Goal: Information Seeking & Learning: Learn about a topic

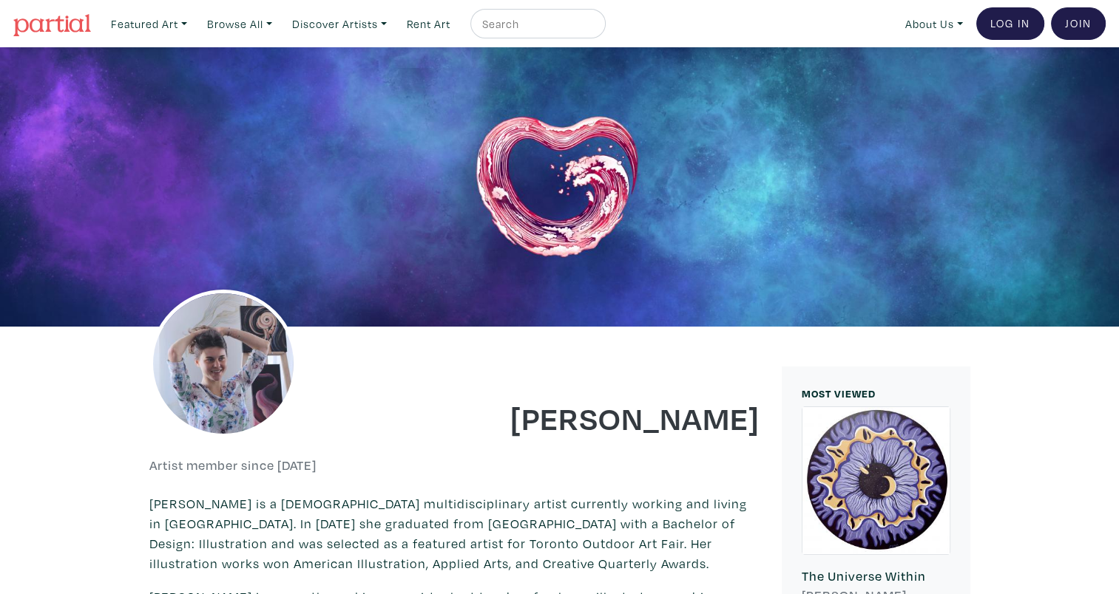
click at [195, 364] on img at bounding box center [223, 364] width 148 height 148
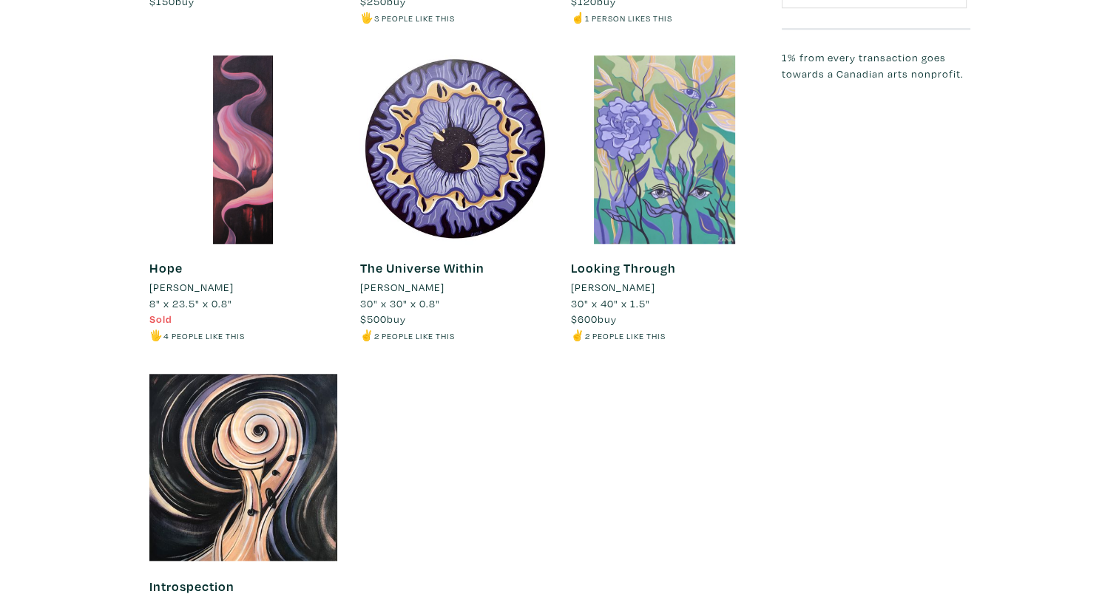
scroll to position [1405, 0]
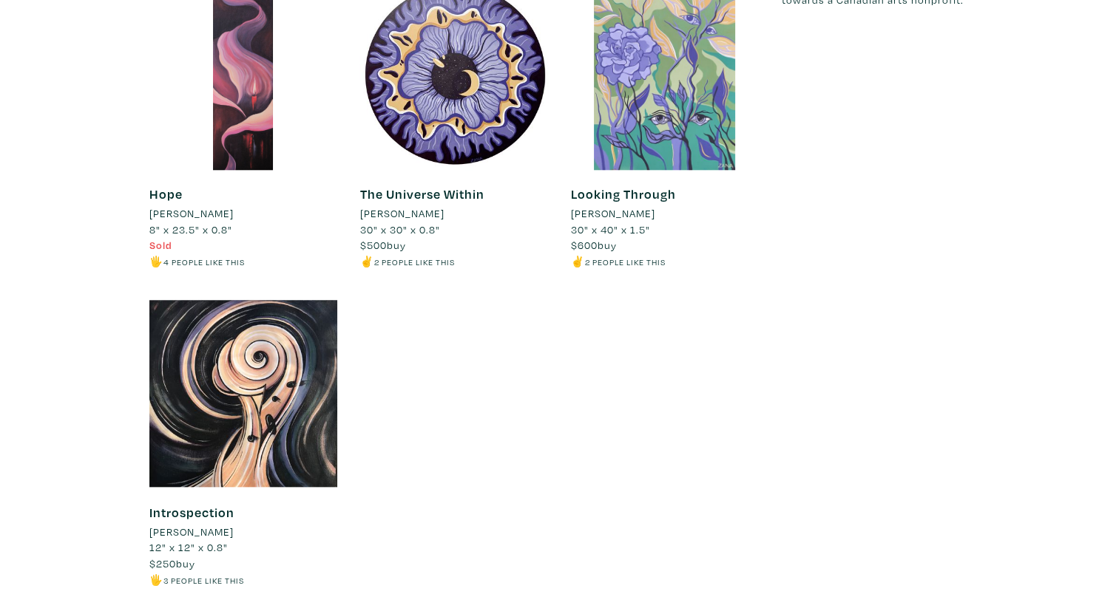
drag, startPoint x: 118, startPoint y: 282, endPoint x: 127, endPoint y: 281, distance: 8.9
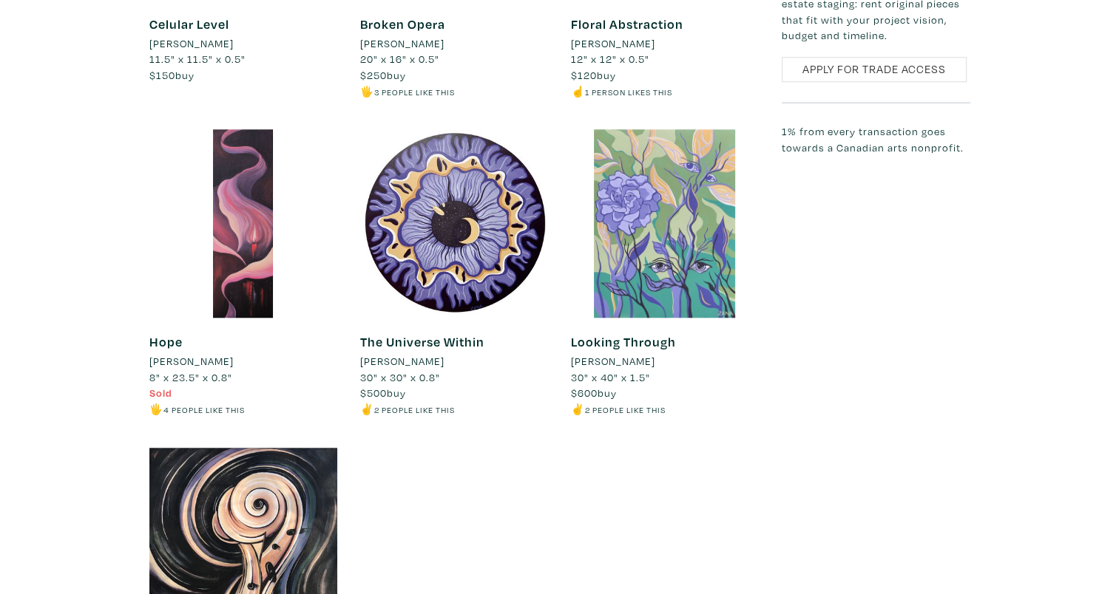
scroll to position [1183, 0]
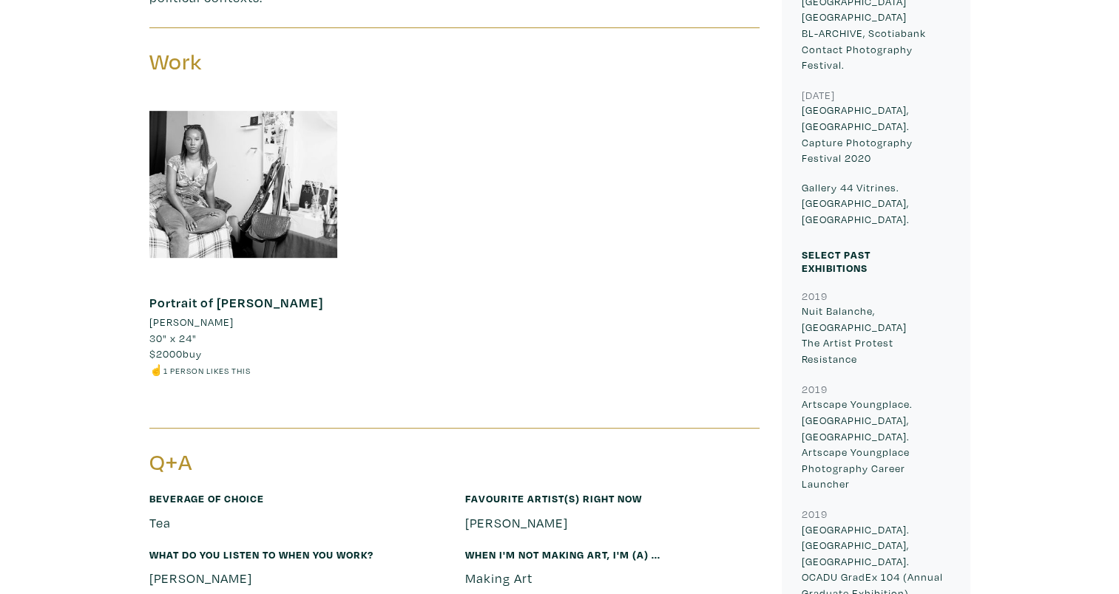
scroll to position [1035, 0]
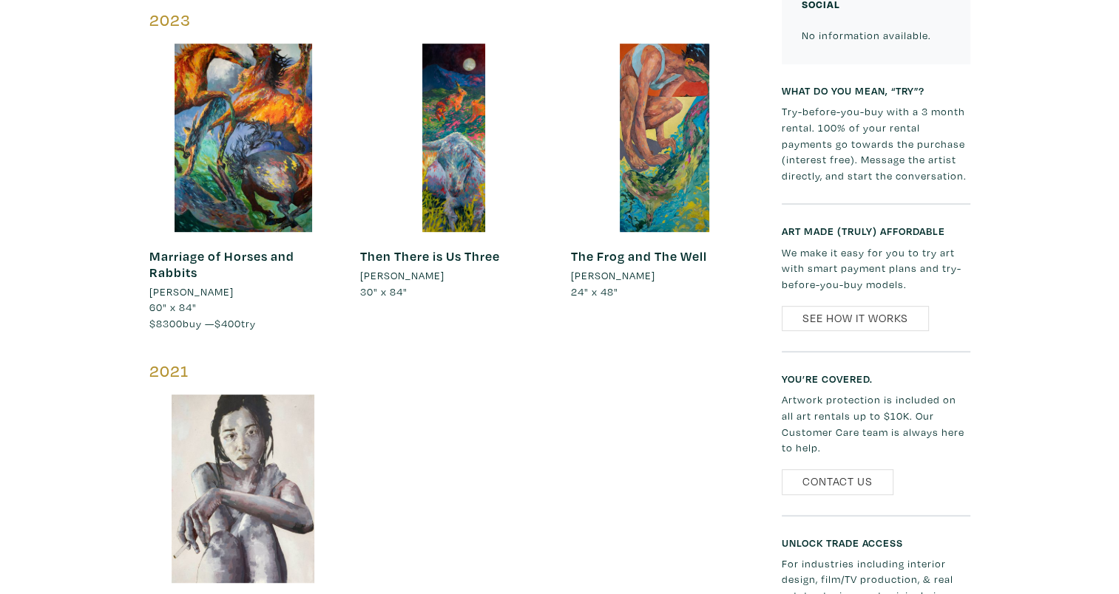
scroll to position [591, 0]
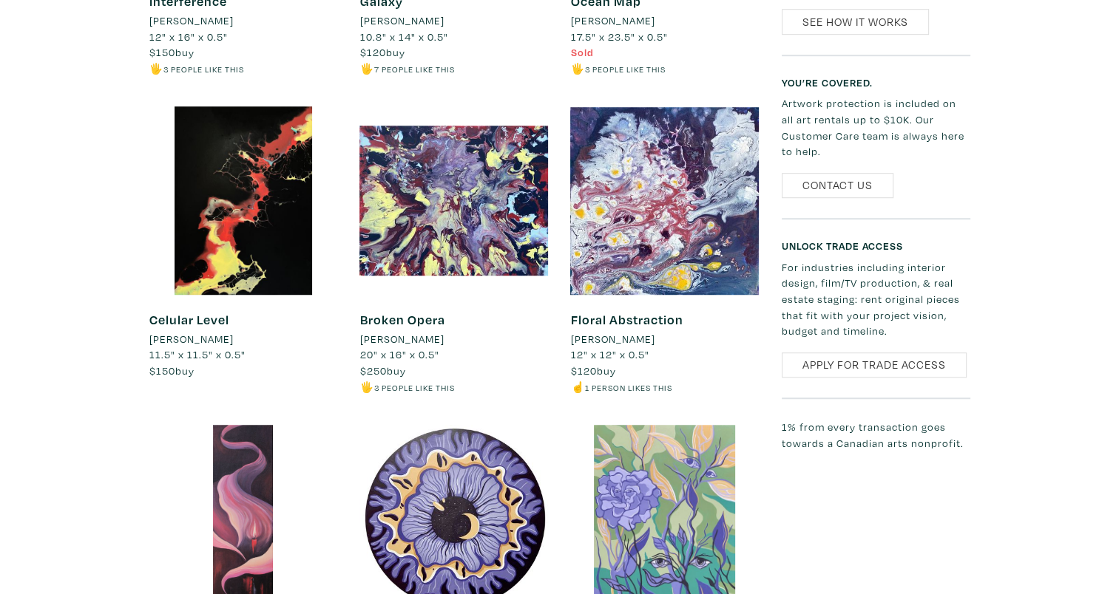
scroll to position [887, 0]
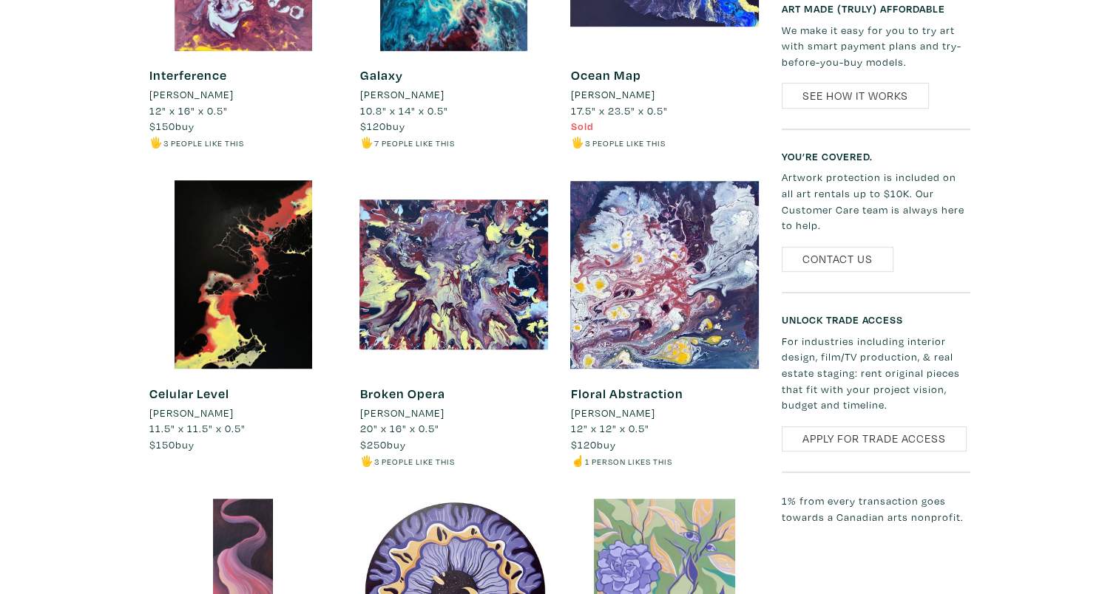
click at [461, 291] on div at bounding box center [453, 274] width 189 height 189
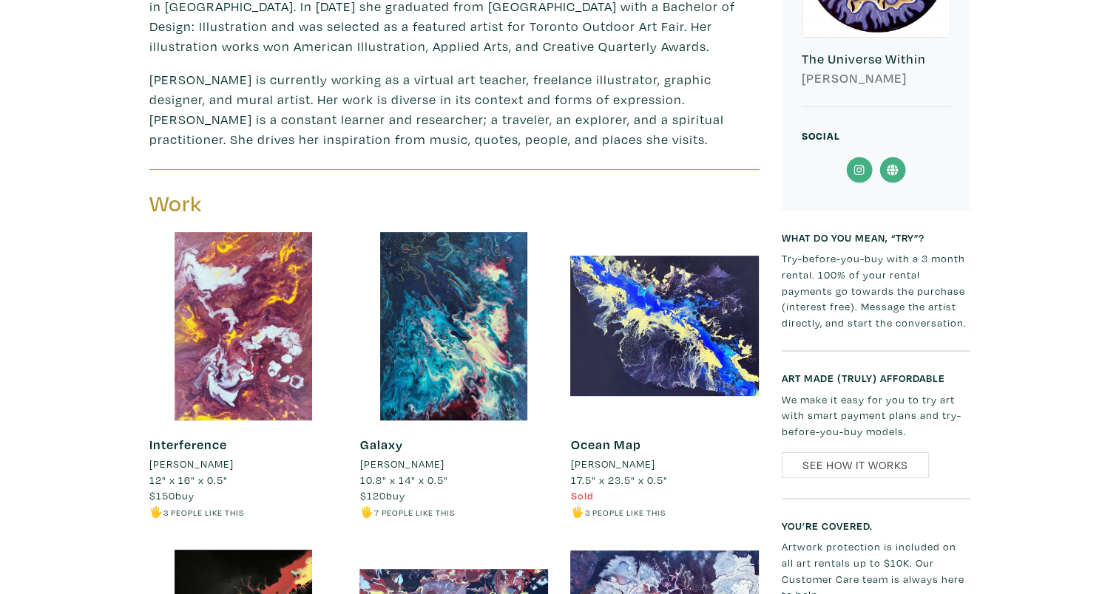
scroll to position [444, 0]
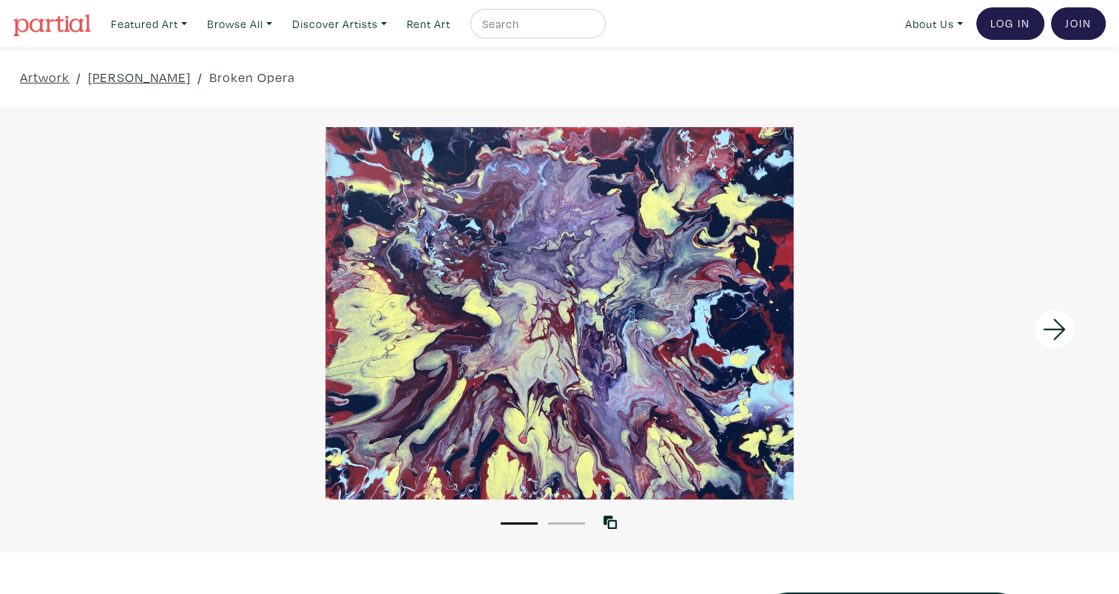
click at [1056, 327] on icon at bounding box center [1054, 330] width 50 height 40
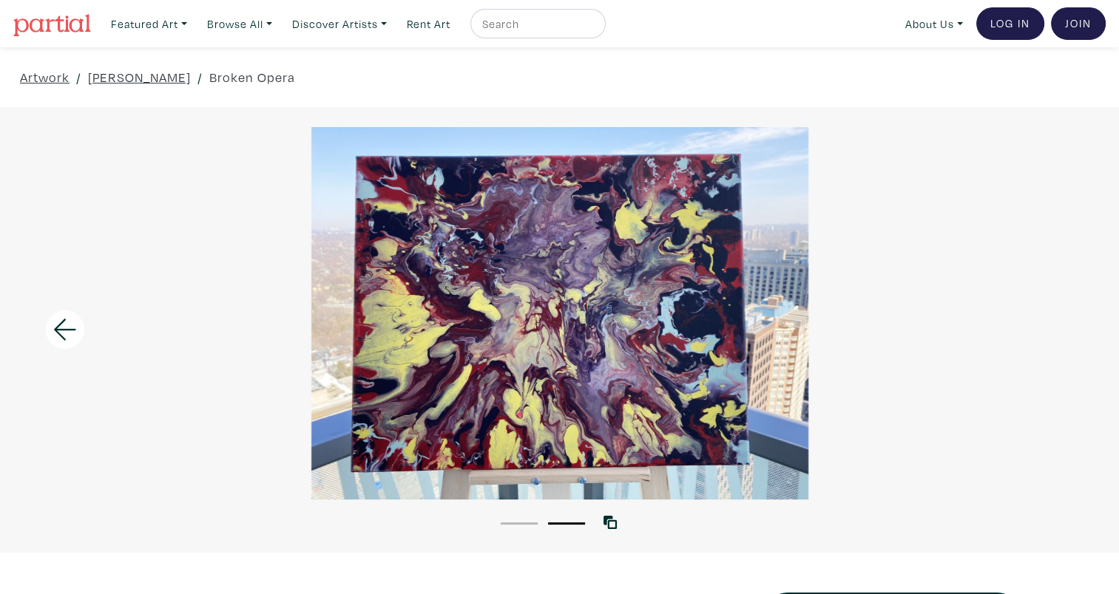
click at [75, 330] on icon at bounding box center [65, 330] width 50 height 40
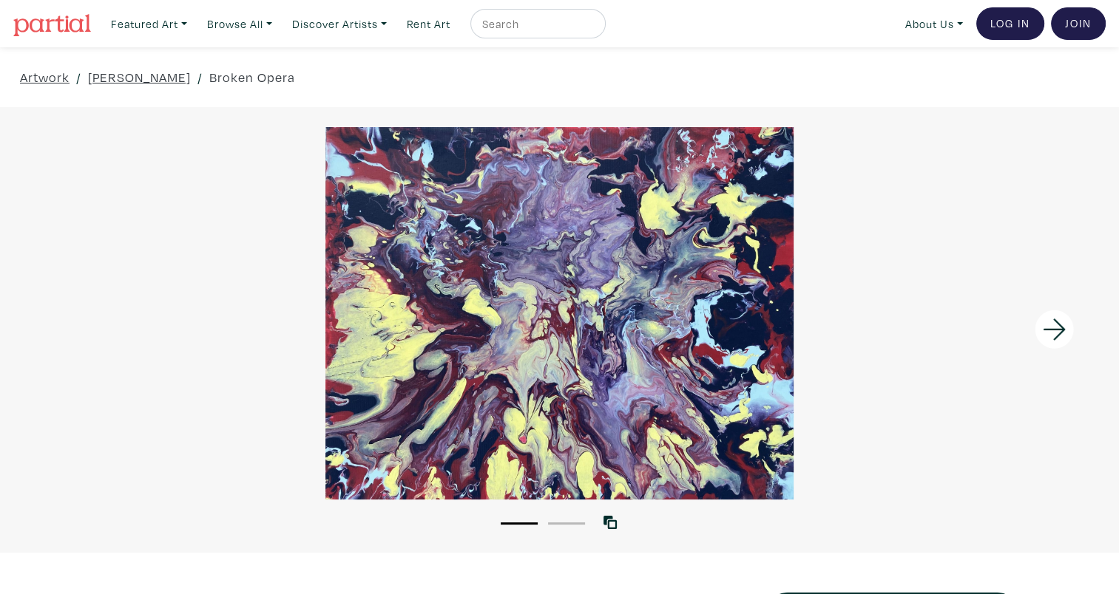
drag, startPoint x: 453, startPoint y: 258, endPoint x: 447, endPoint y: 264, distance: 8.9
click at [599, 260] on div at bounding box center [559, 313] width 1119 height 373
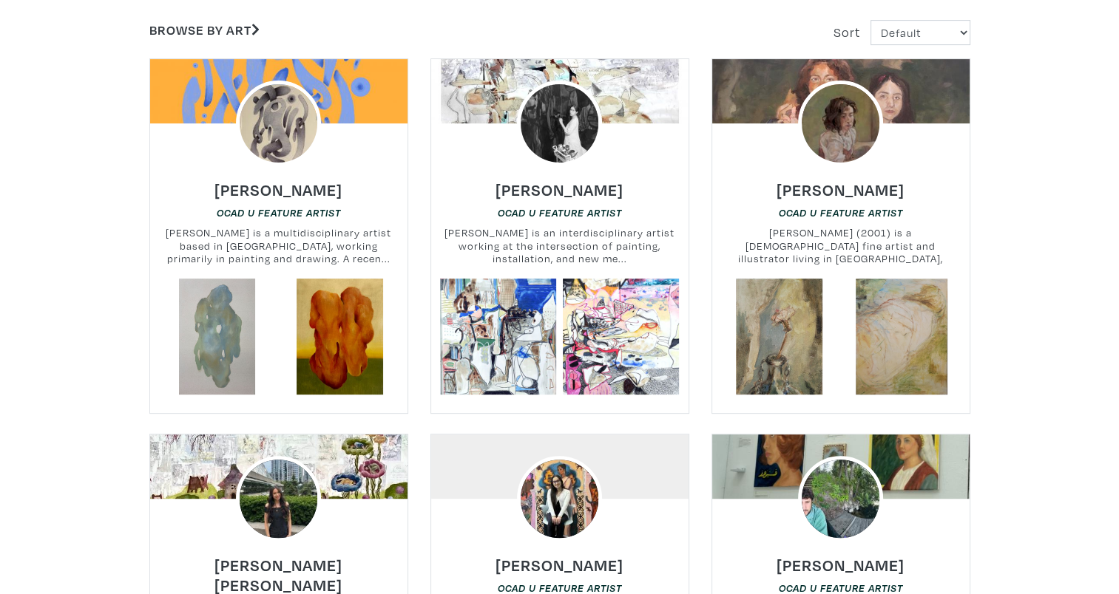
scroll to position [444, 0]
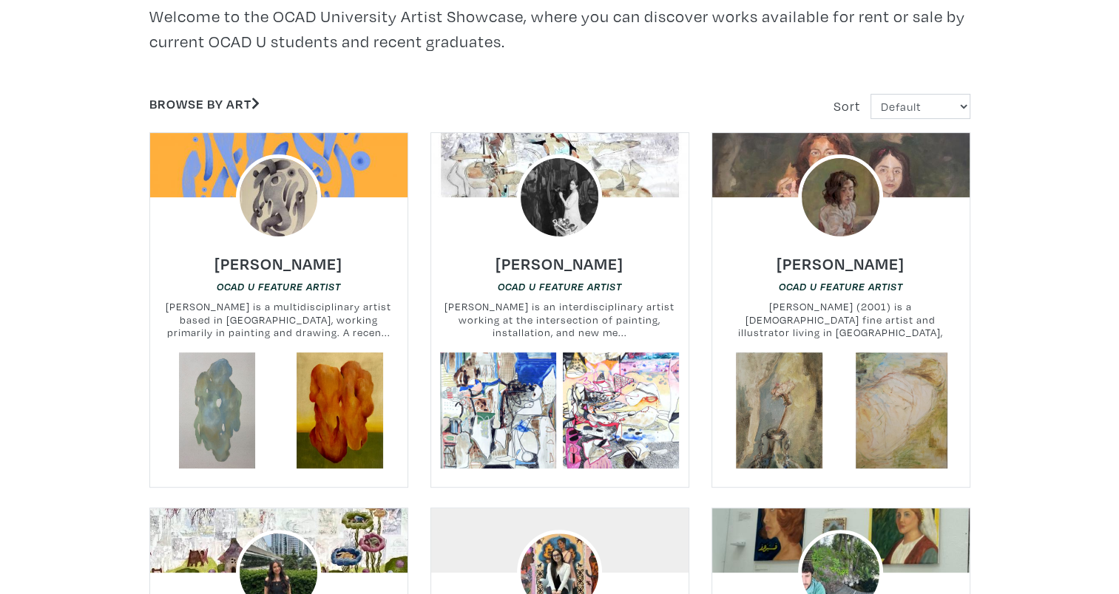
click at [311, 211] on img at bounding box center [279, 198] width 86 height 86
click at [563, 212] on img at bounding box center [560, 198] width 86 height 86
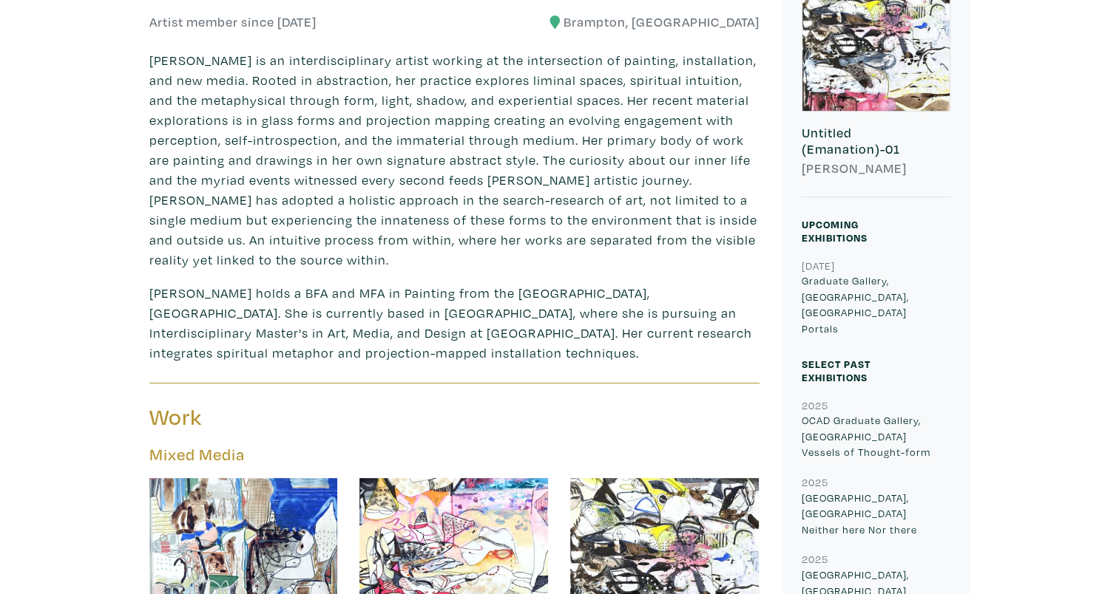
scroll to position [813, 0]
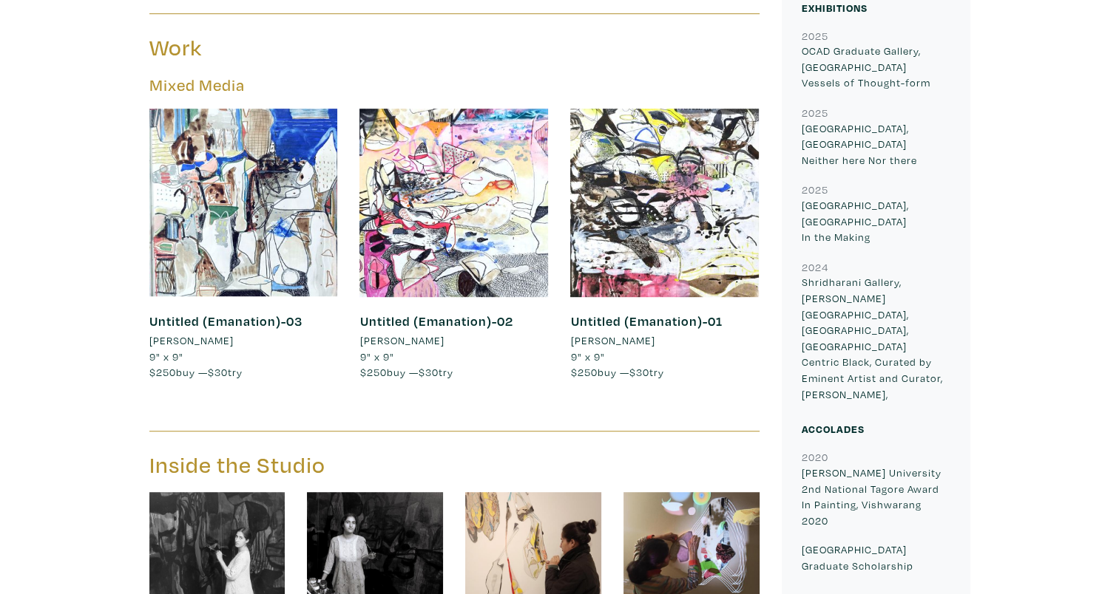
click at [483, 219] on div at bounding box center [453, 203] width 189 height 189
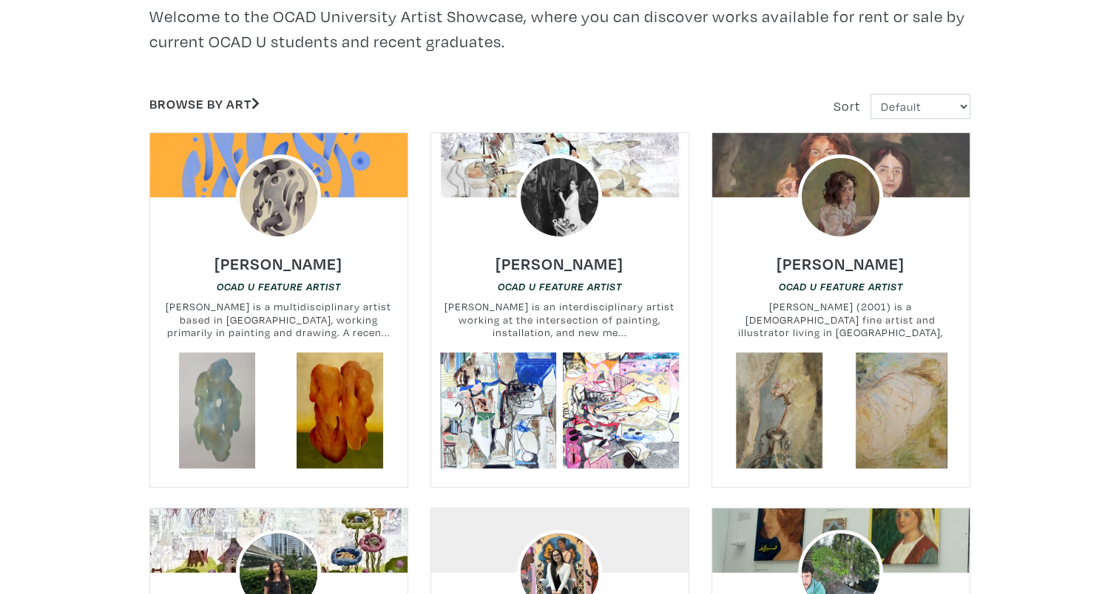
scroll to position [518, 0]
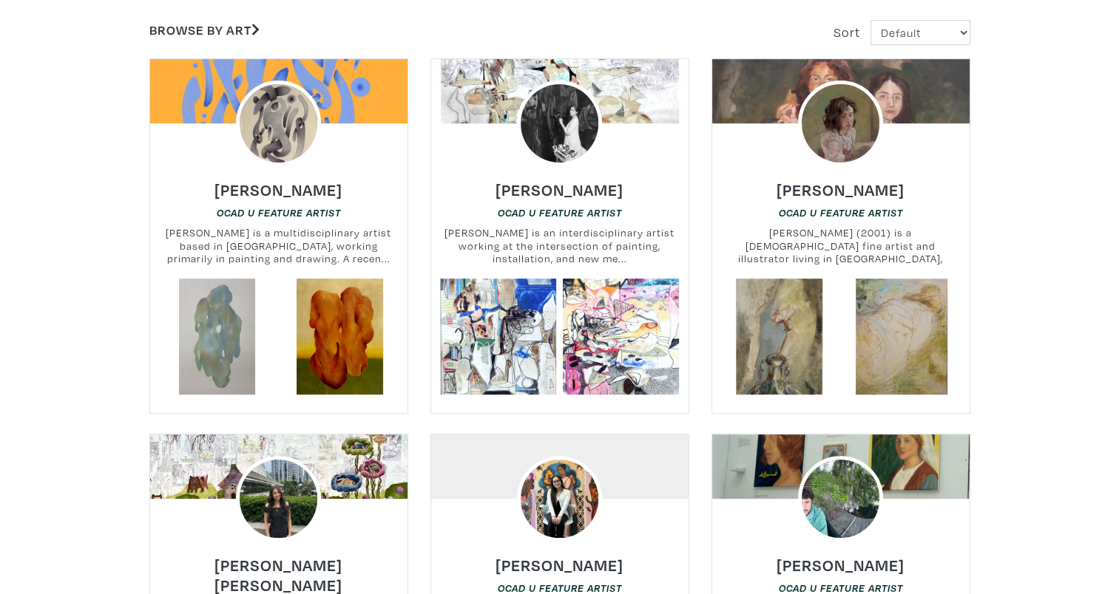
click at [842, 138] on img at bounding box center [841, 124] width 86 height 86
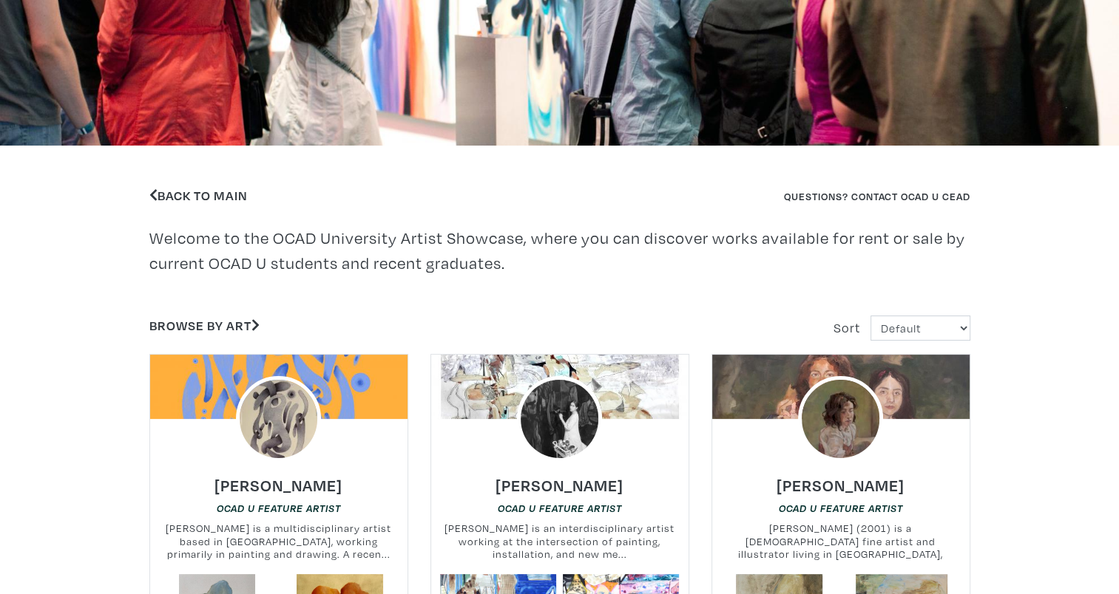
scroll to position [296, 0]
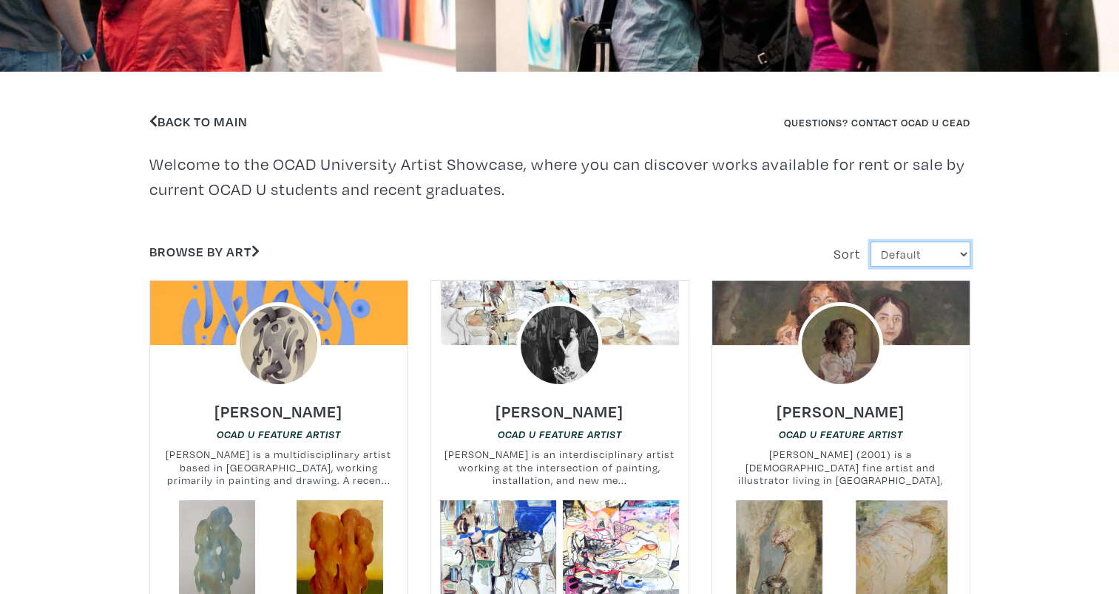
click at [922, 252] on select "Default Most Viewed Newest A-Z Z-A" at bounding box center [920, 255] width 100 height 26
click at [919, 253] on select "Default Most Viewed Newest A-Z Z-A" at bounding box center [920, 255] width 100 height 26
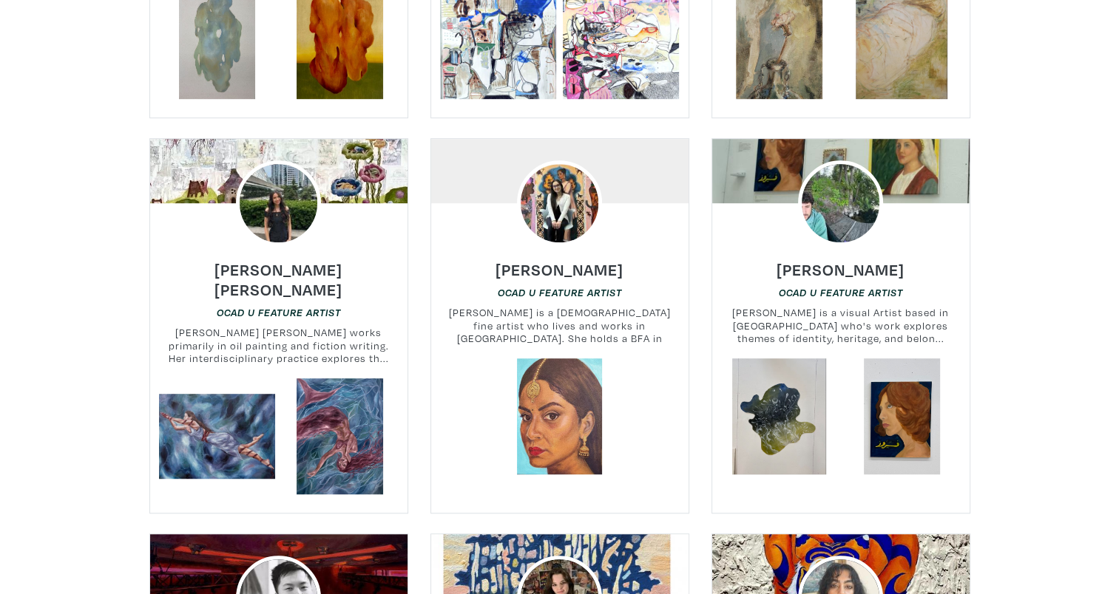
scroll to position [887, 0]
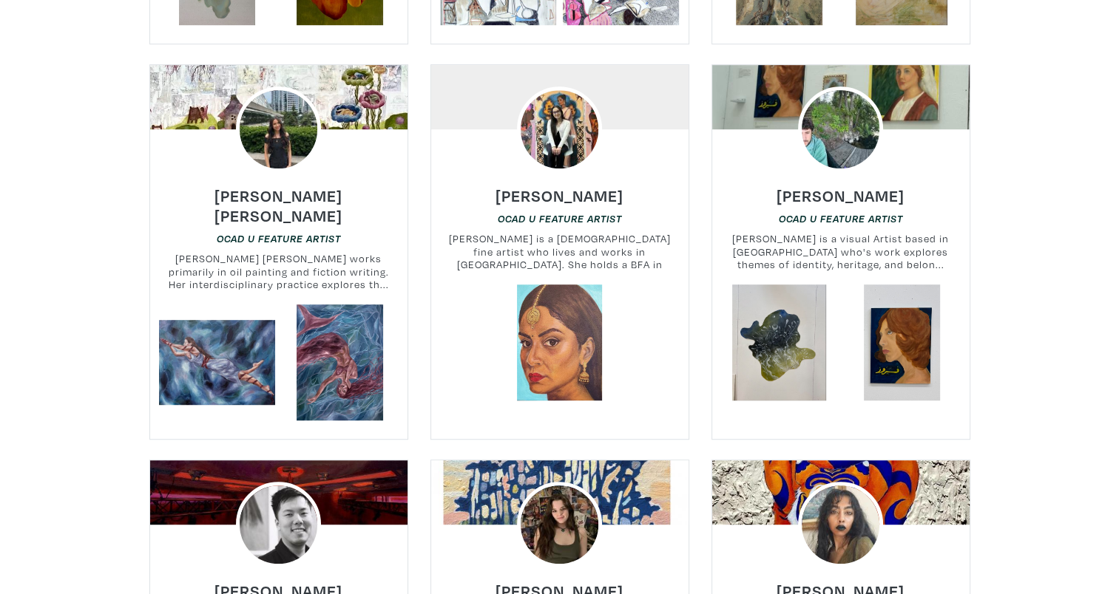
click at [285, 148] on img at bounding box center [279, 130] width 86 height 86
click at [580, 146] on img at bounding box center [560, 130] width 86 height 86
click at [835, 148] on img at bounding box center [841, 130] width 86 height 86
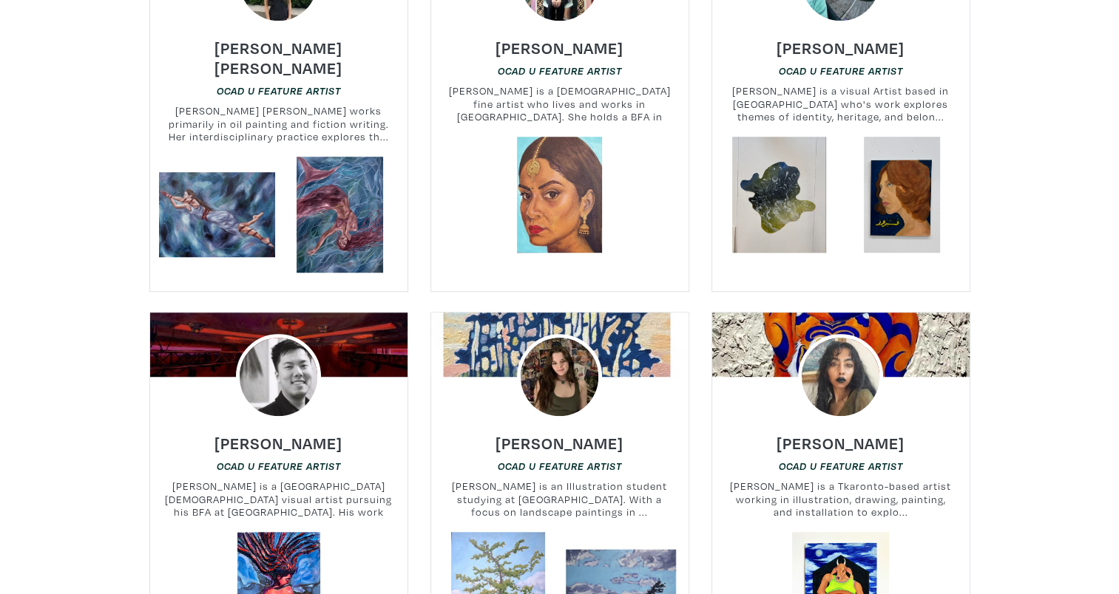
click at [278, 354] on img at bounding box center [279, 377] width 86 height 86
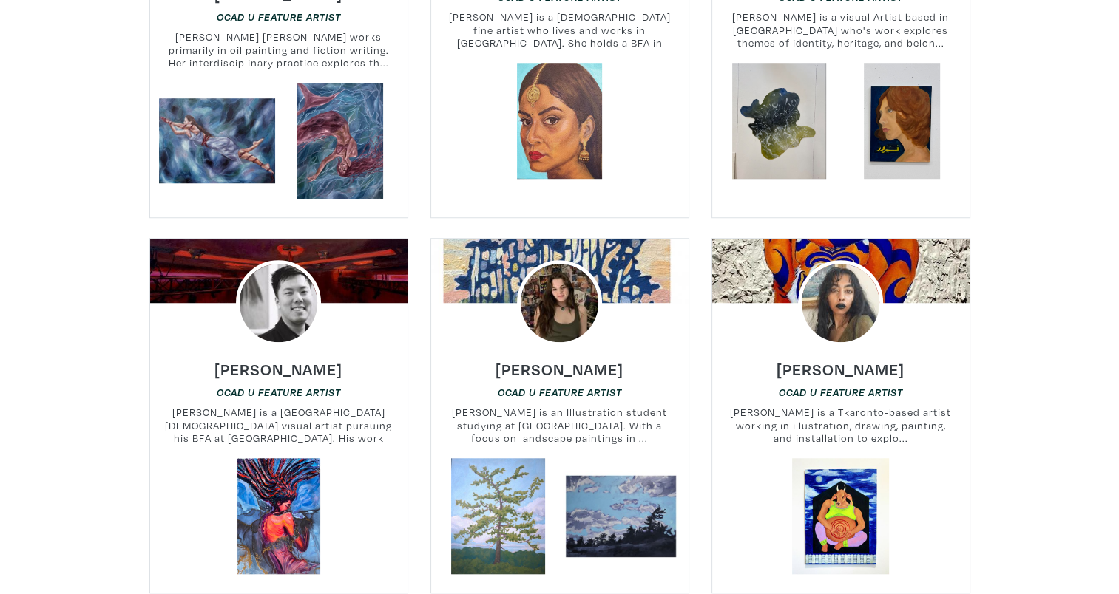
click at [549, 311] on img at bounding box center [560, 303] width 86 height 86
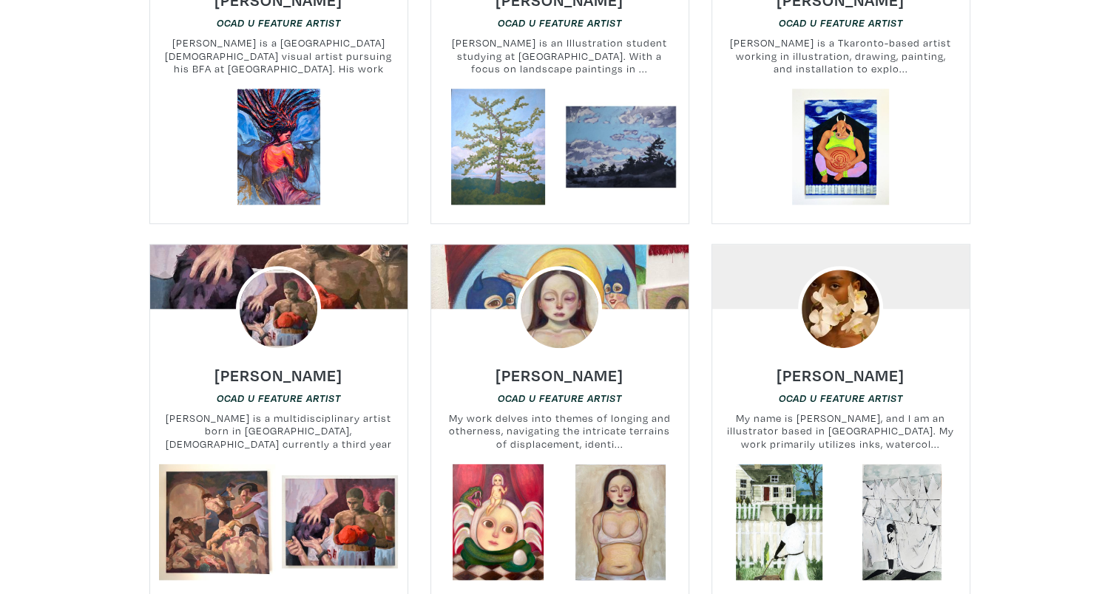
scroll to position [1627, 0]
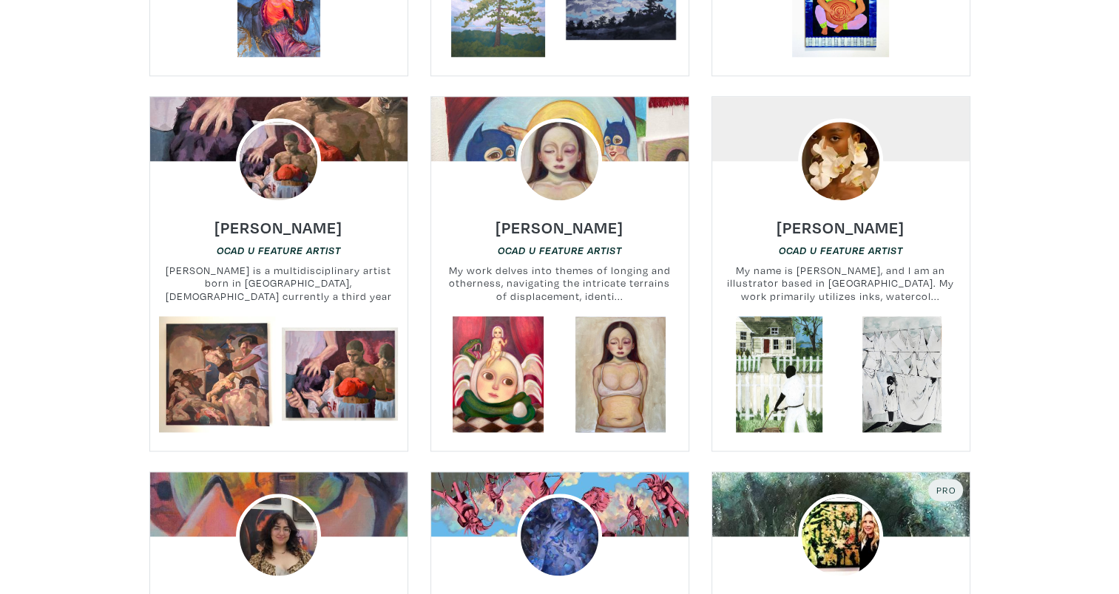
click at [284, 148] on img at bounding box center [279, 161] width 86 height 86
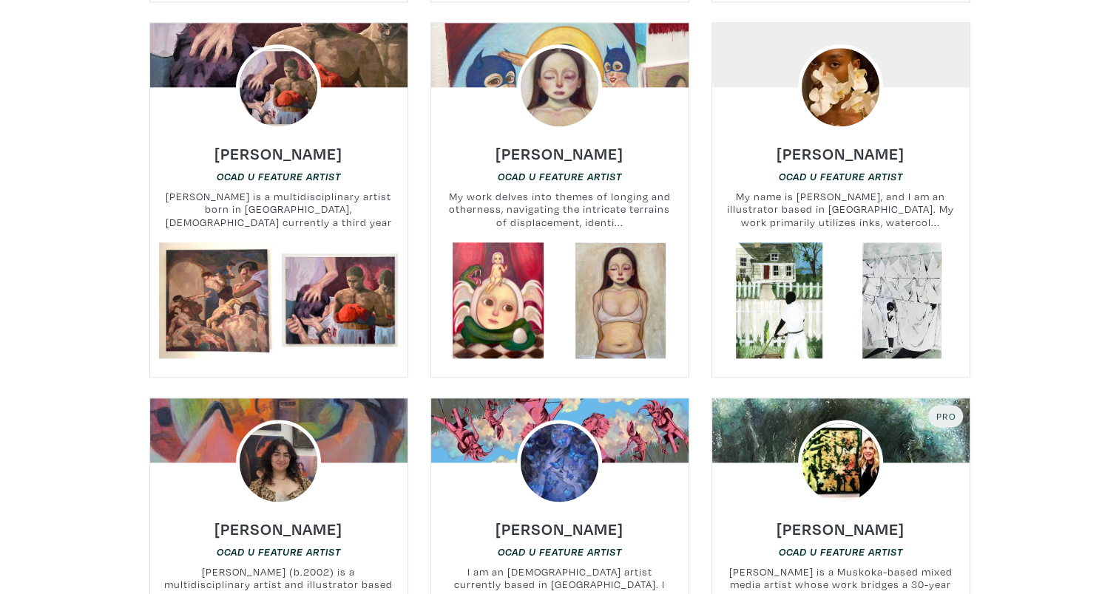
scroll to position [1996, 0]
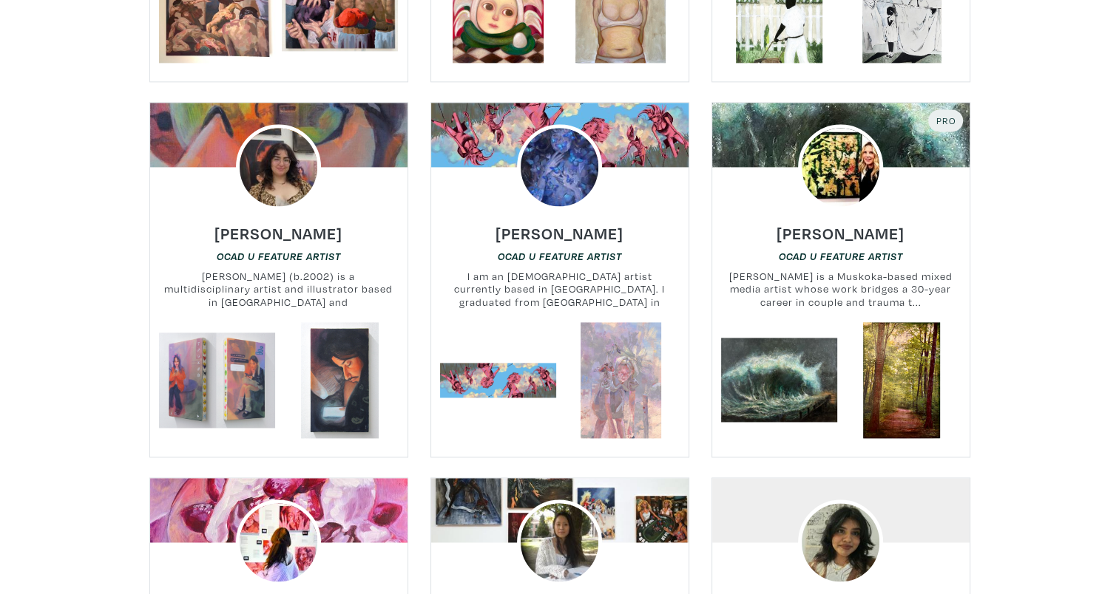
click at [808, 164] on img at bounding box center [841, 167] width 86 height 86
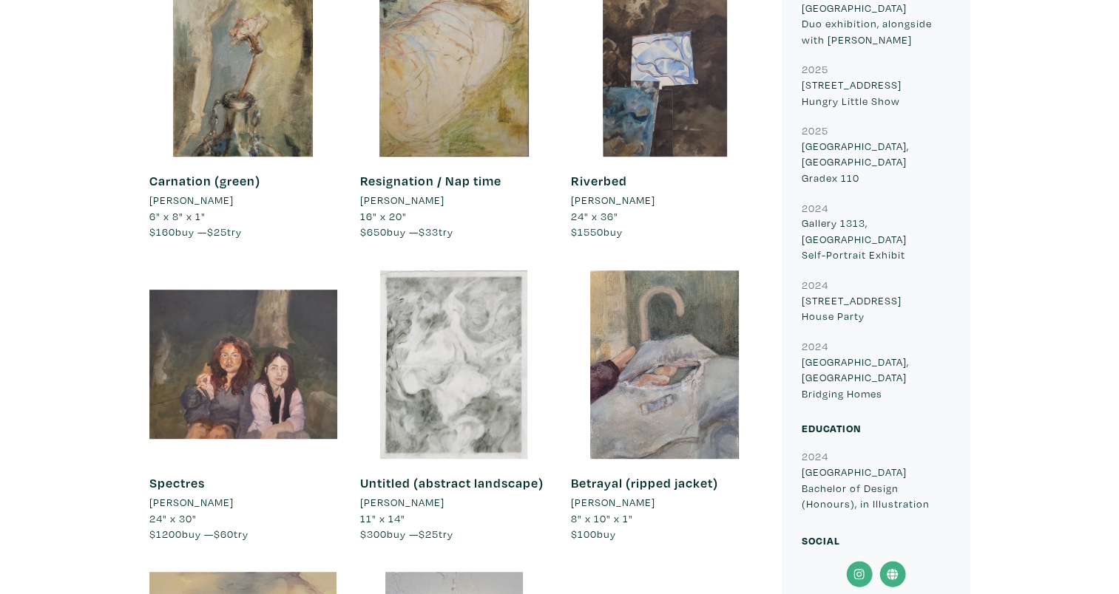
scroll to position [1257, 0]
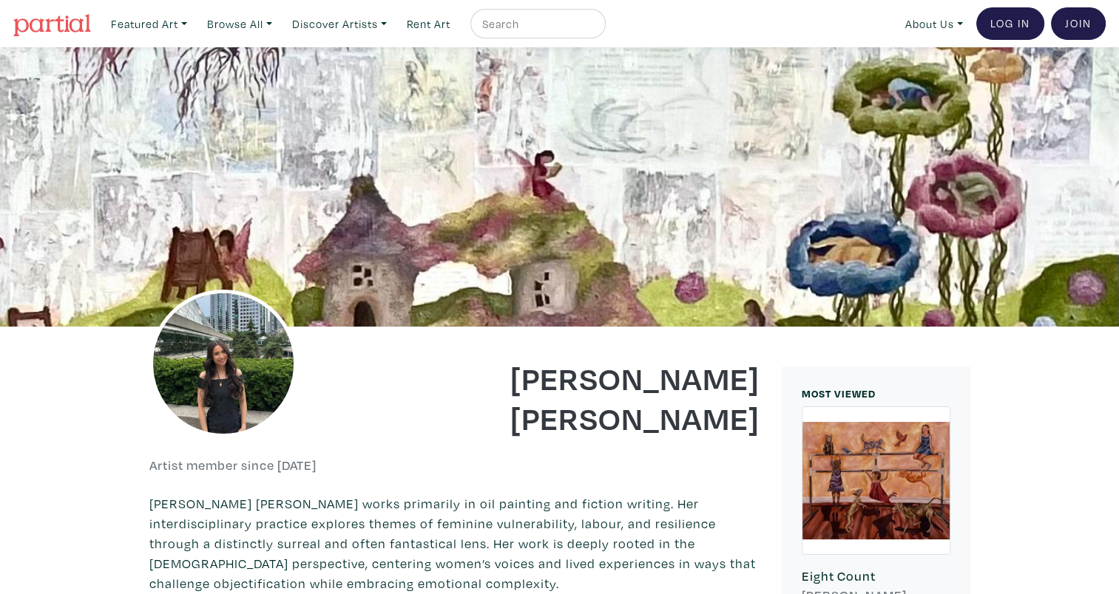
click at [186, 360] on img at bounding box center [223, 364] width 148 height 148
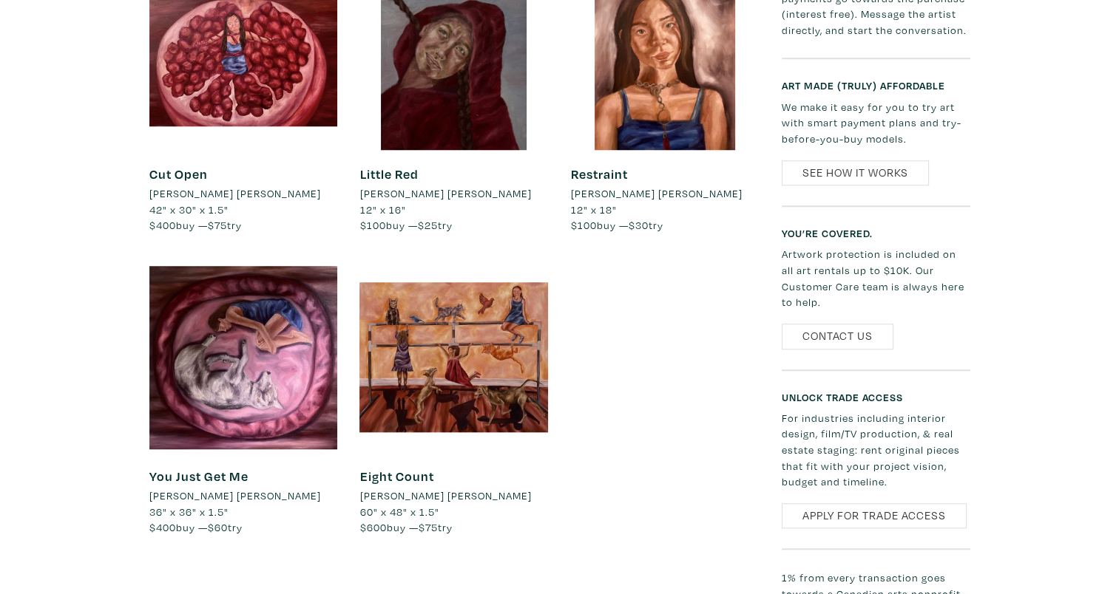
scroll to position [1257, 0]
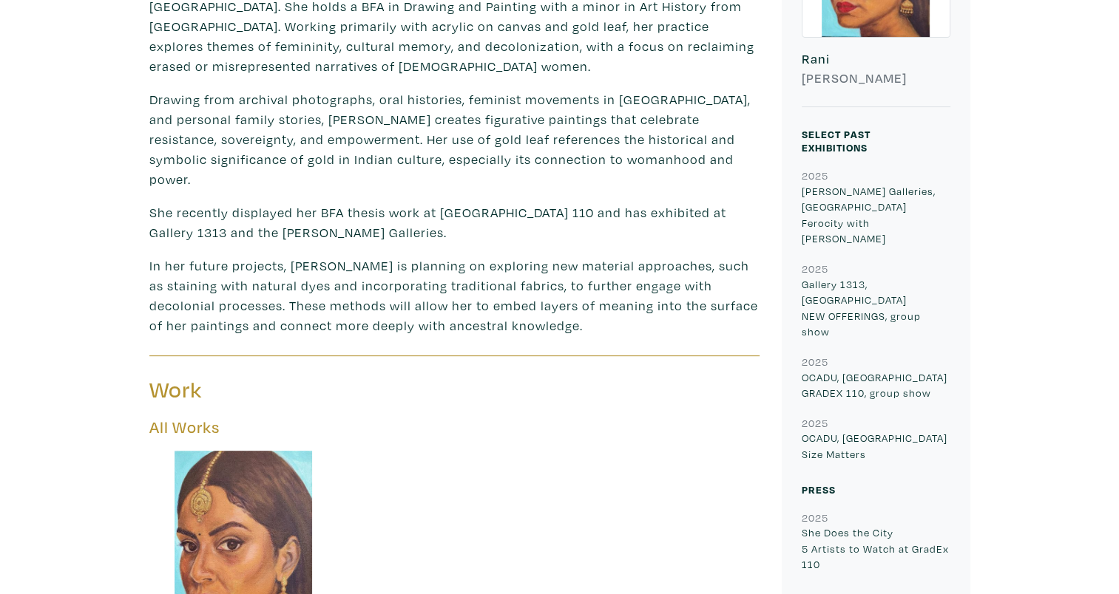
scroll to position [813, 0]
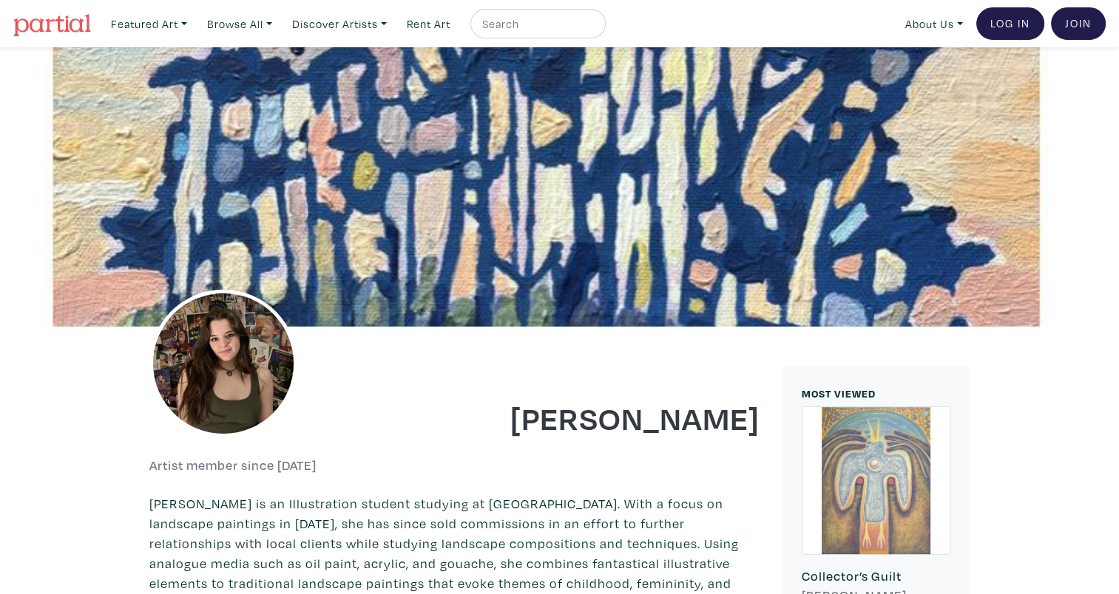
scroll to position [444, 0]
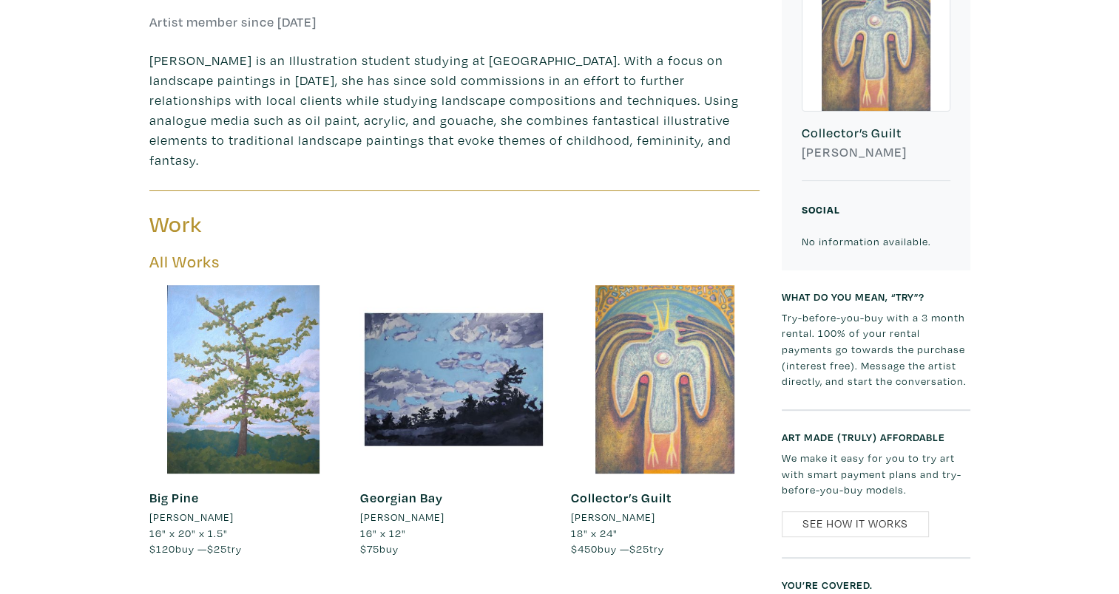
click at [439, 354] on div at bounding box center [453, 379] width 189 height 189
drag, startPoint x: 563, startPoint y: 118, endPoint x: 547, endPoint y: 118, distance: 15.5
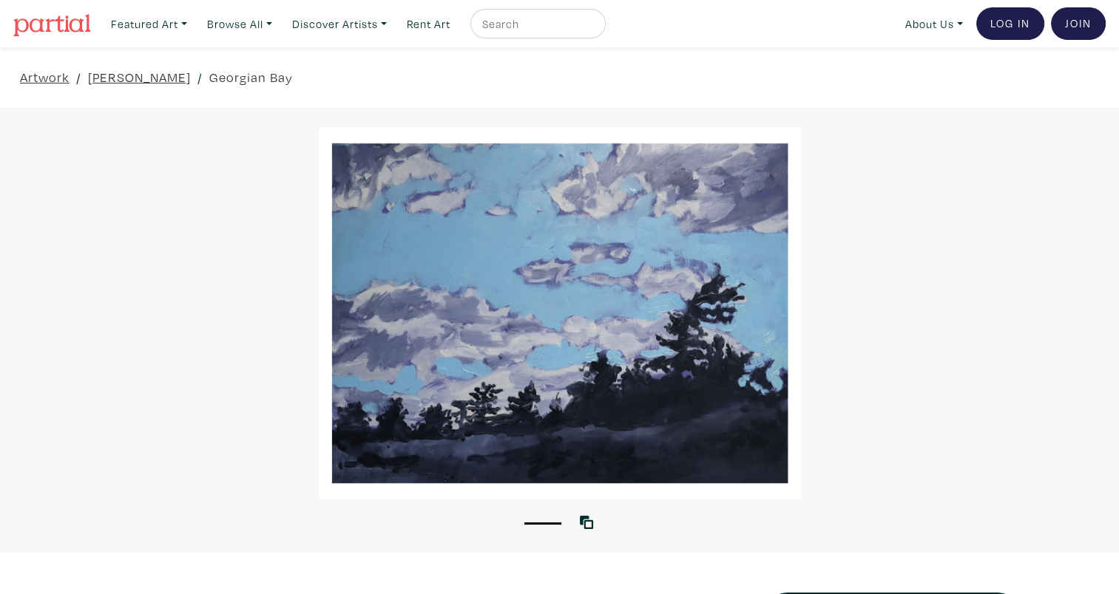
drag, startPoint x: 328, startPoint y: 299, endPoint x: 345, endPoint y: 304, distance: 17.6
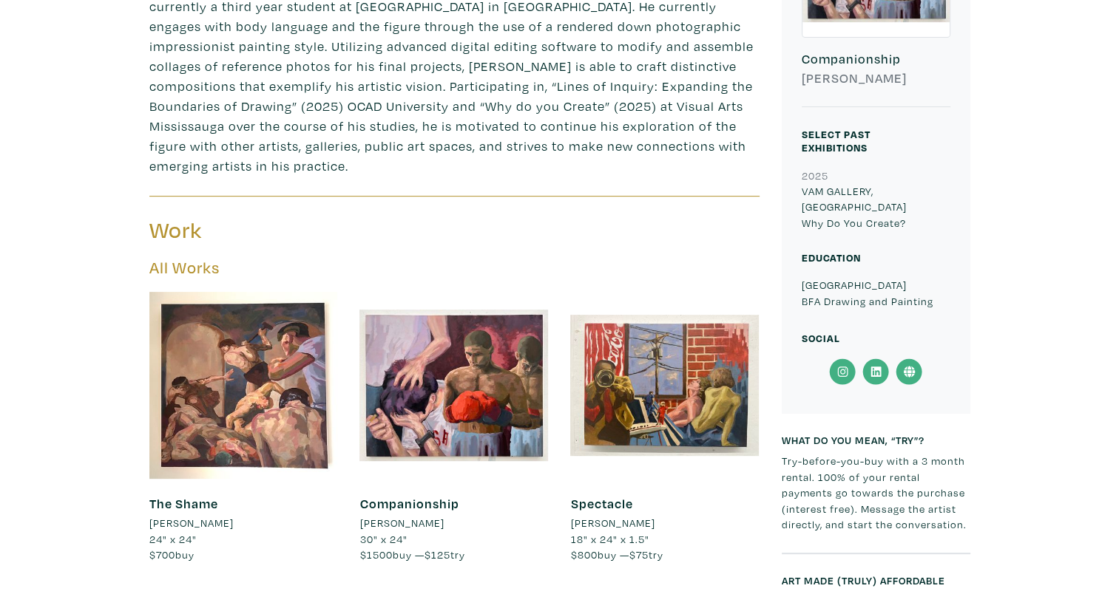
scroll to position [591, 0]
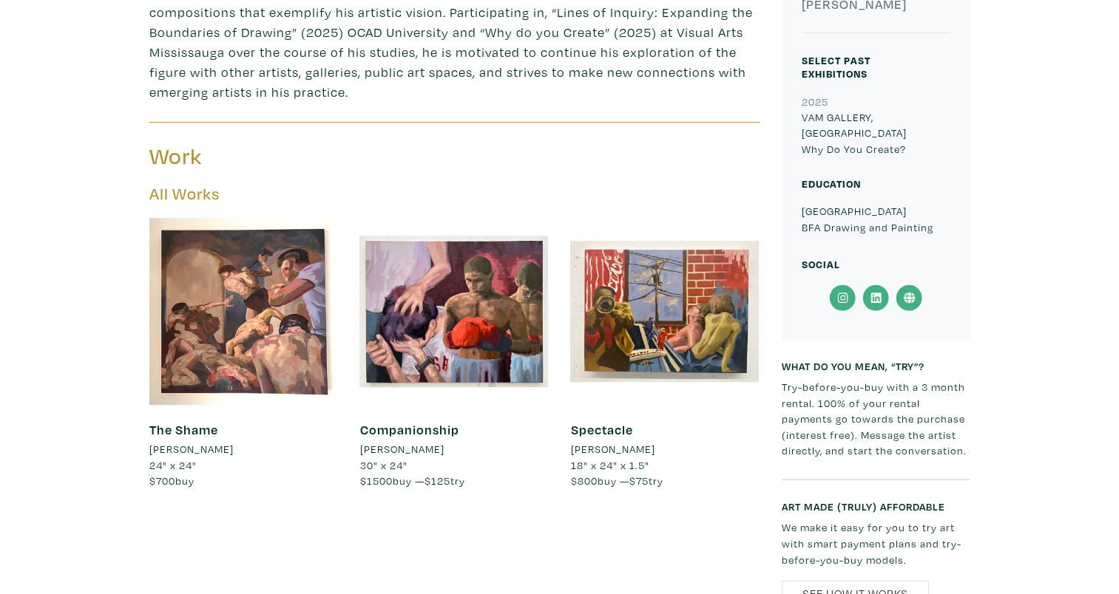
click at [473, 268] on div at bounding box center [453, 311] width 189 height 189
click at [681, 294] on div at bounding box center [664, 311] width 189 height 189
click at [242, 262] on div at bounding box center [243, 311] width 189 height 189
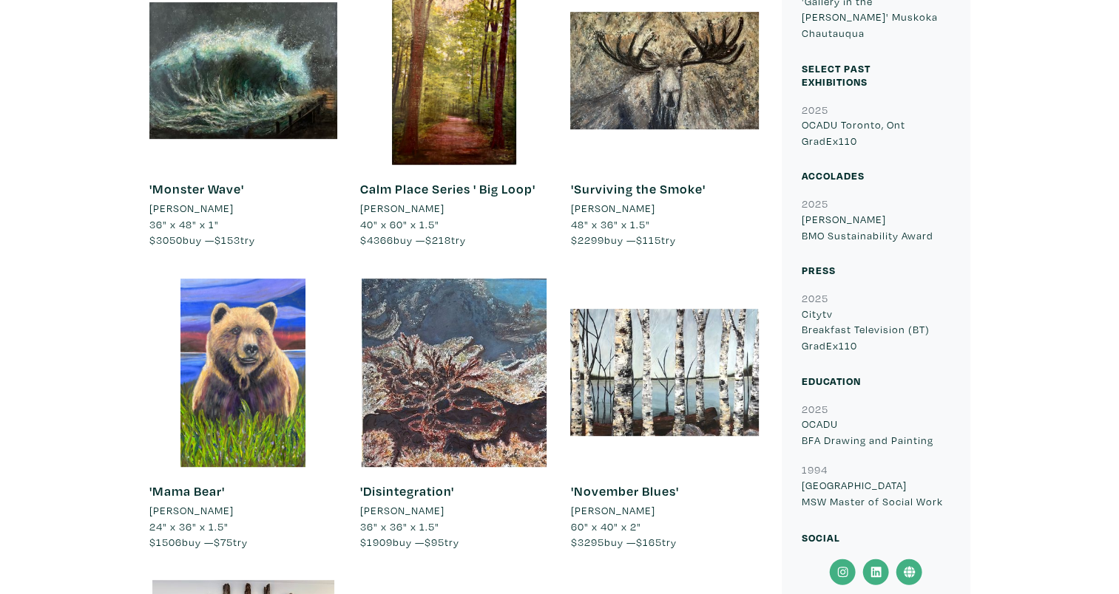
scroll to position [665, 0]
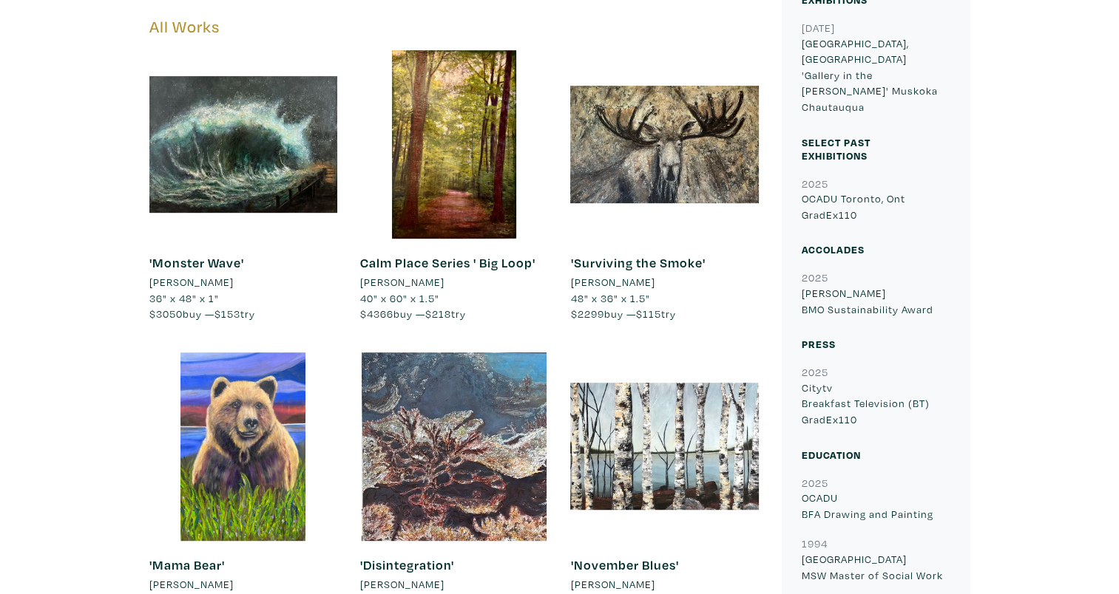
click at [695, 157] on div at bounding box center [664, 144] width 189 height 189
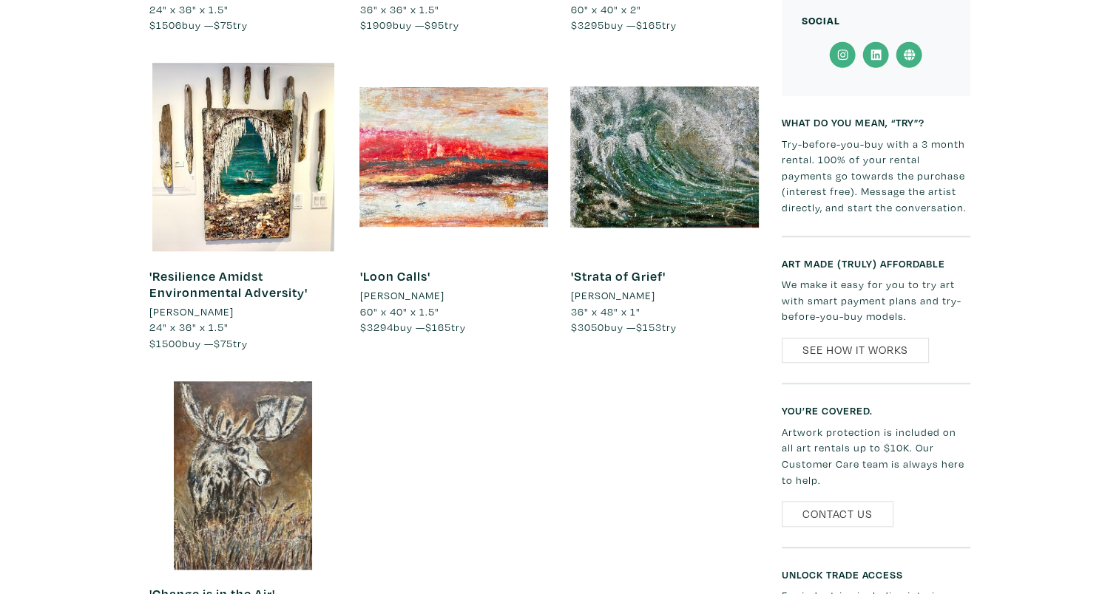
scroll to position [1479, 0]
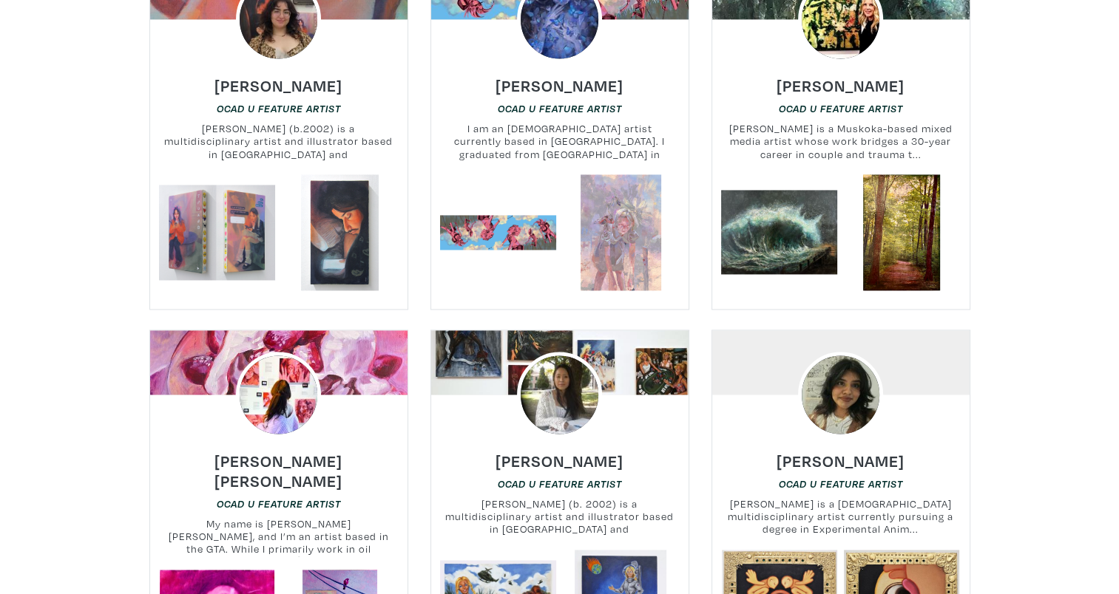
scroll to position [2366, 0]
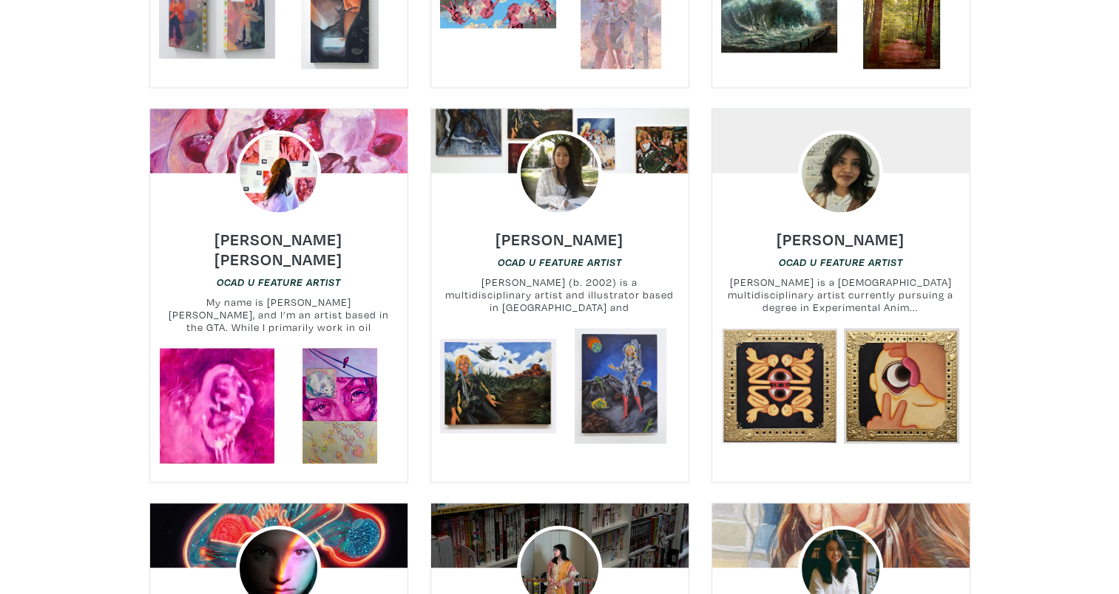
click at [844, 157] on img at bounding box center [841, 173] width 86 height 86
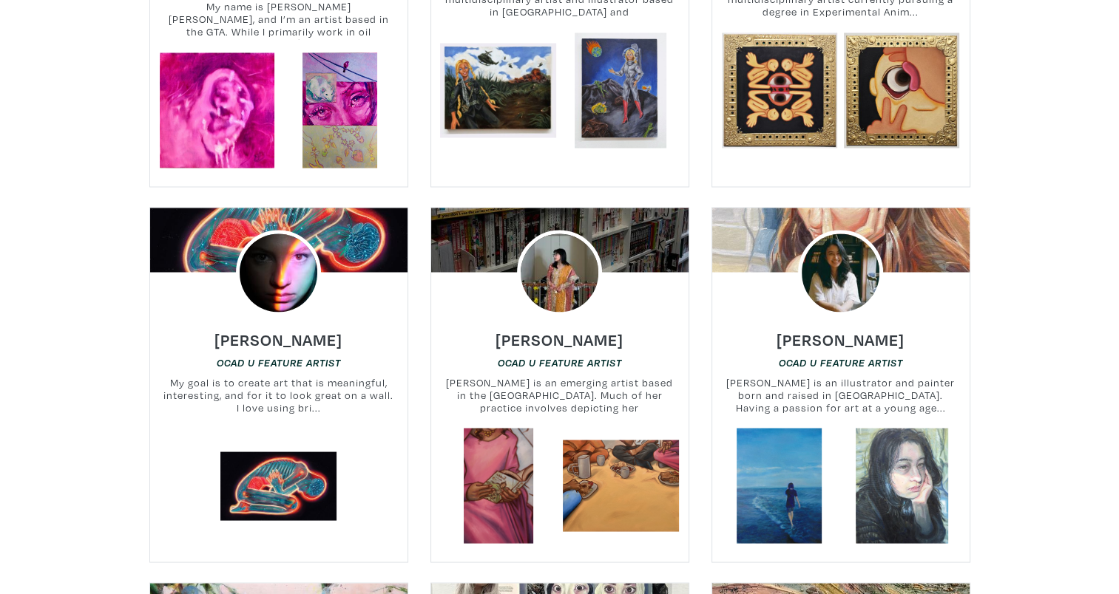
scroll to position [2736, 0]
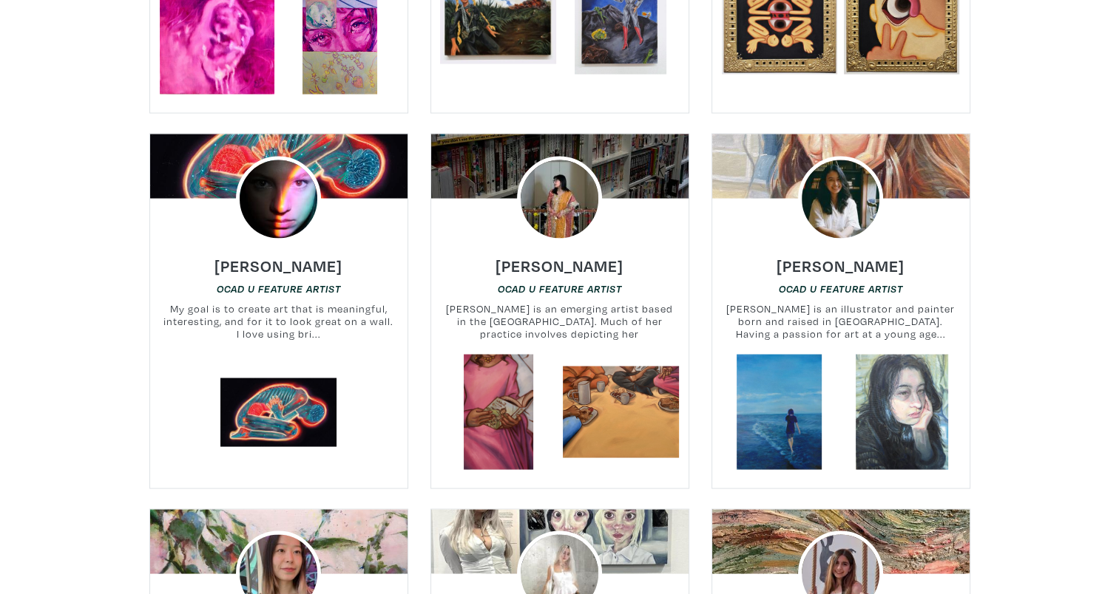
click at [552, 184] on img at bounding box center [560, 199] width 86 height 86
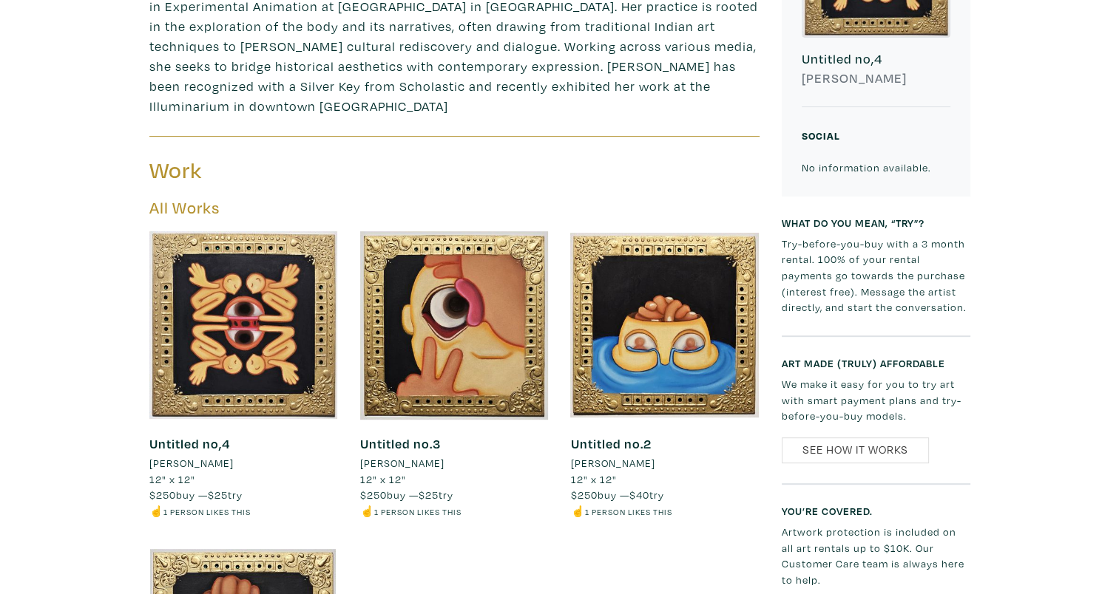
scroll to position [739, 0]
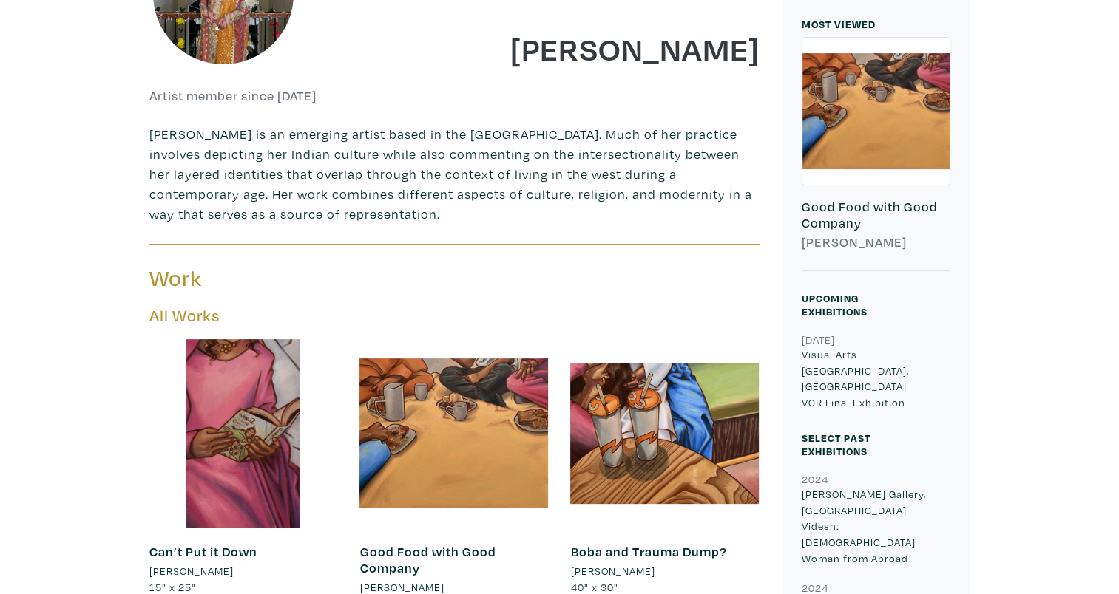
scroll to position [444, 0]
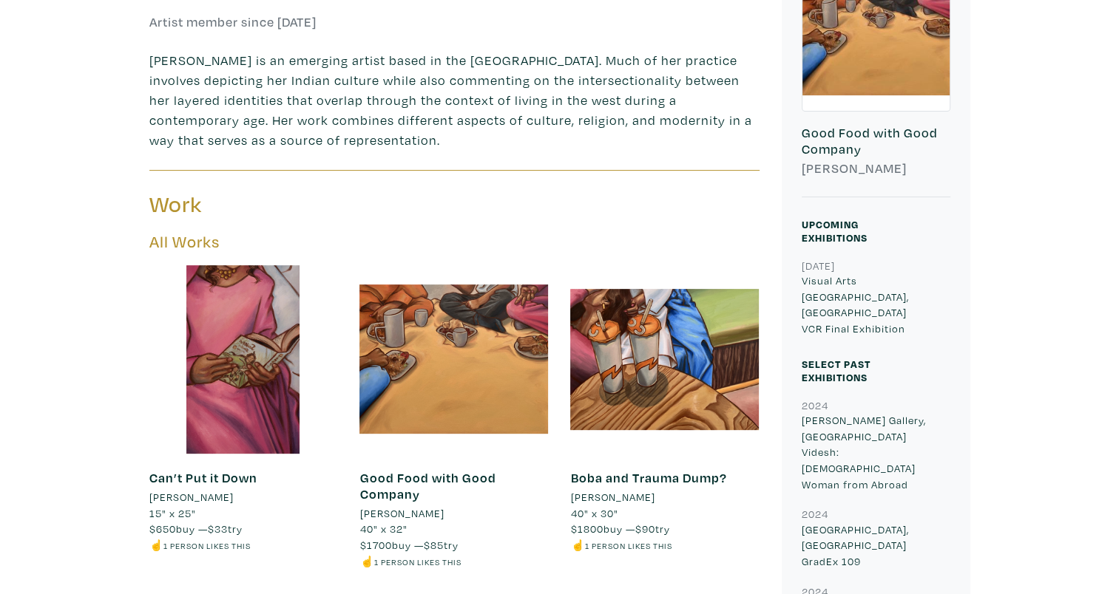
click at [468, 336] on div at bounding box center [453, 359] width 189 height 189
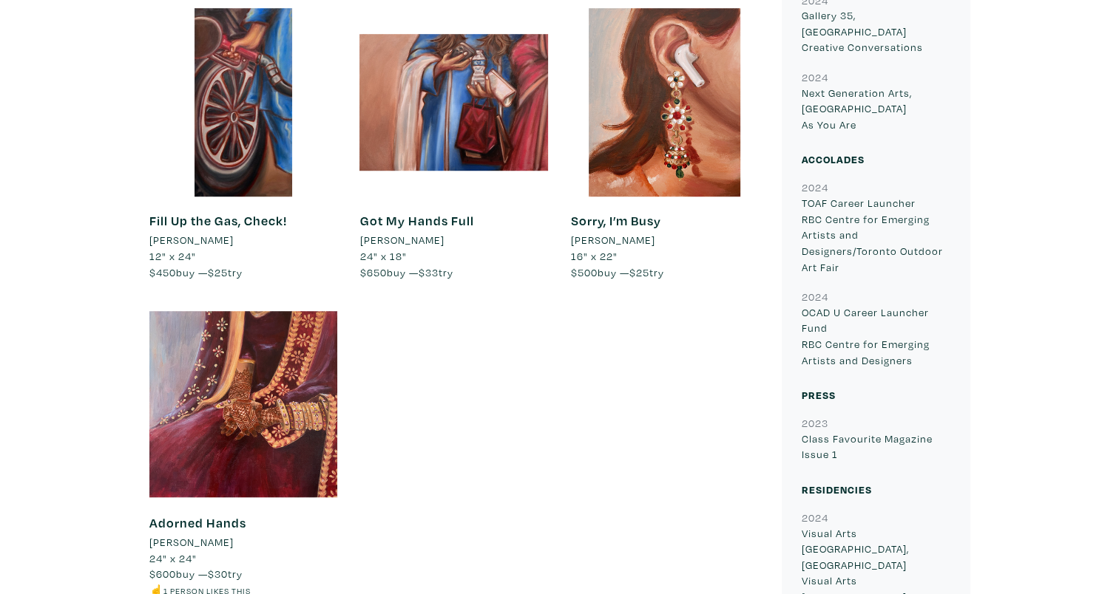
scroll to position [1109, 0]
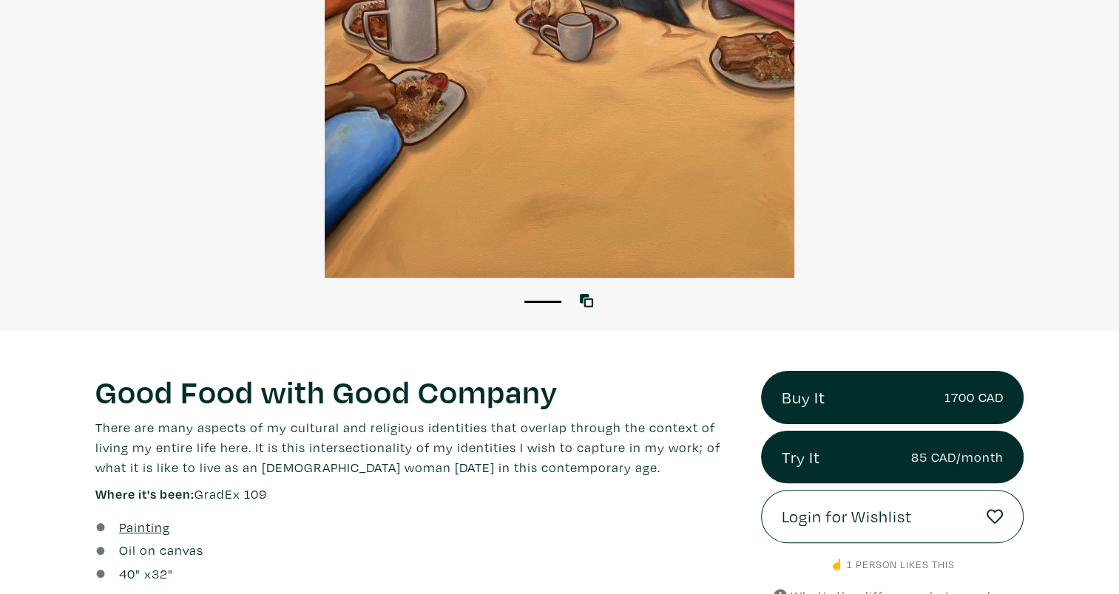
scroll to position [296, 0]
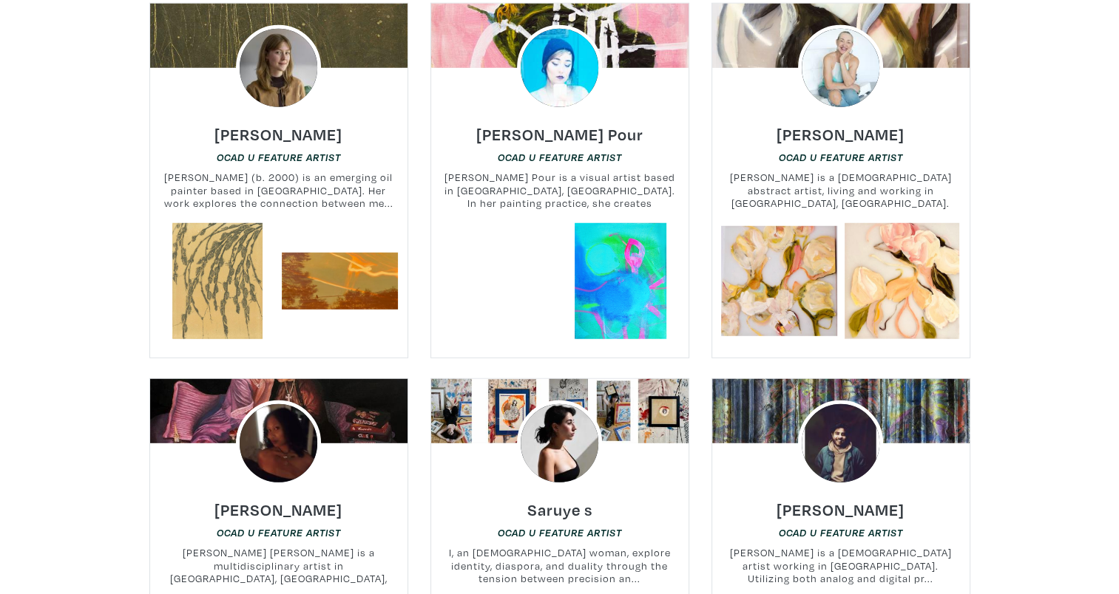
scroll to position [4140, 0]
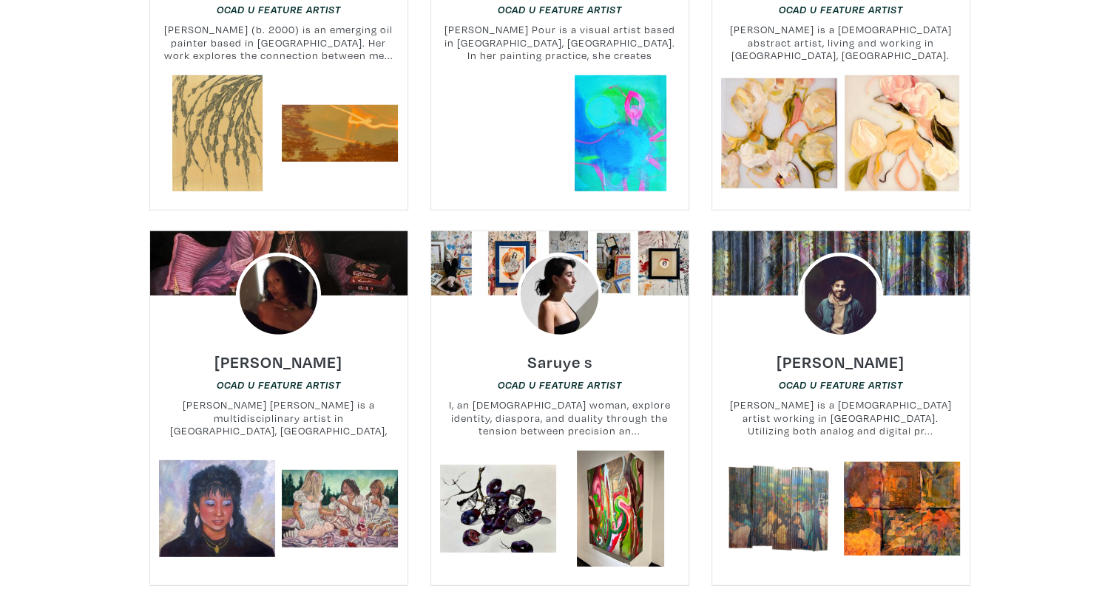
click at [832, 258] on img at bounding box center [841, 296] width 86 height 86
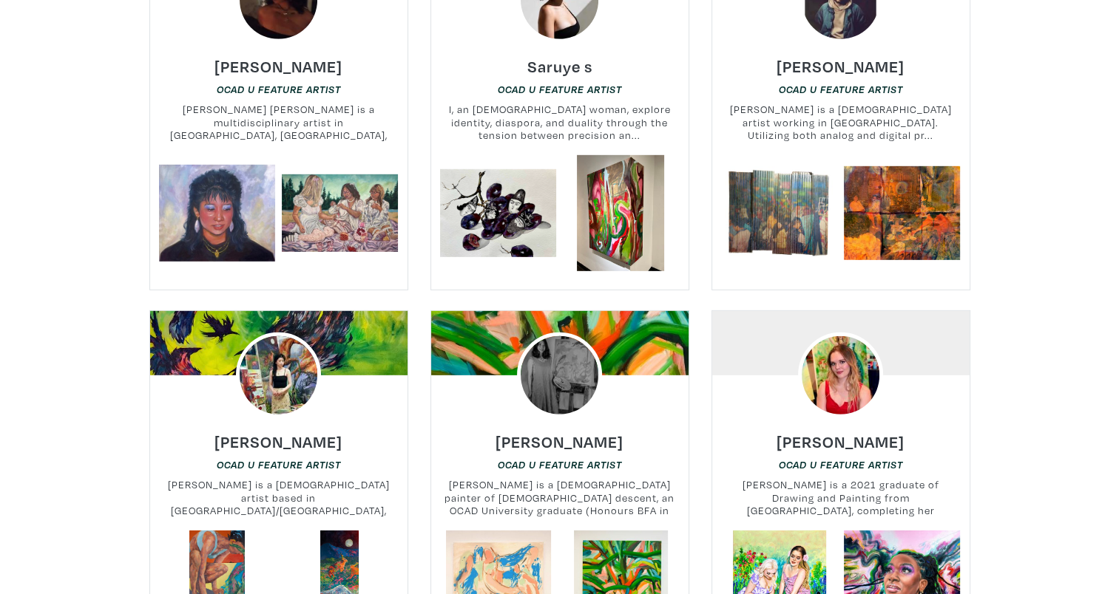
scroll to position [4732, 0]
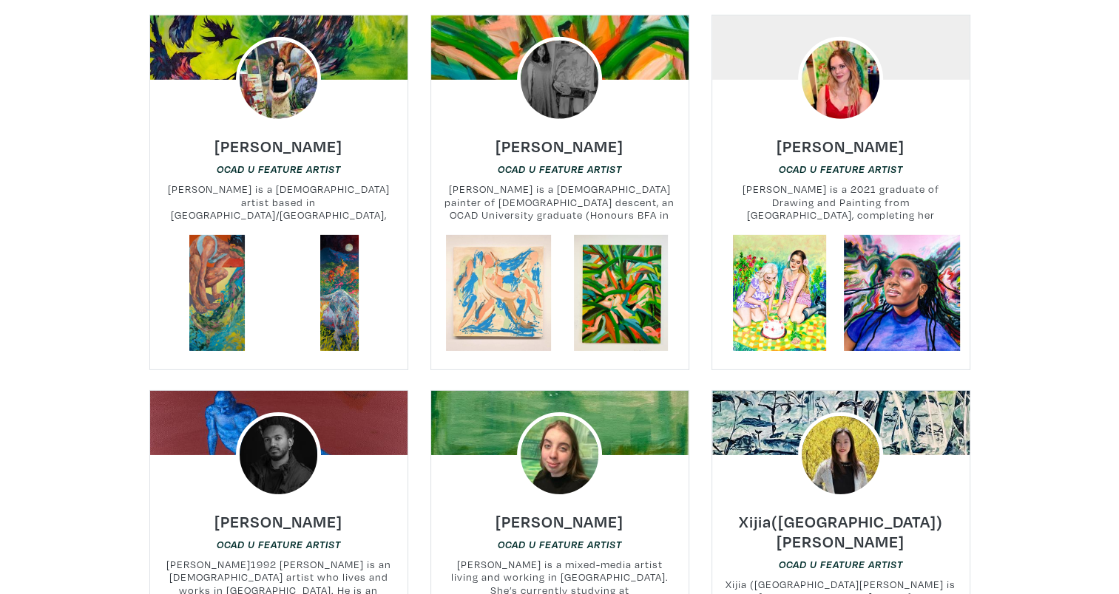
click at [568, 50] on img at bounding box center [560, 80] width 86 height 86
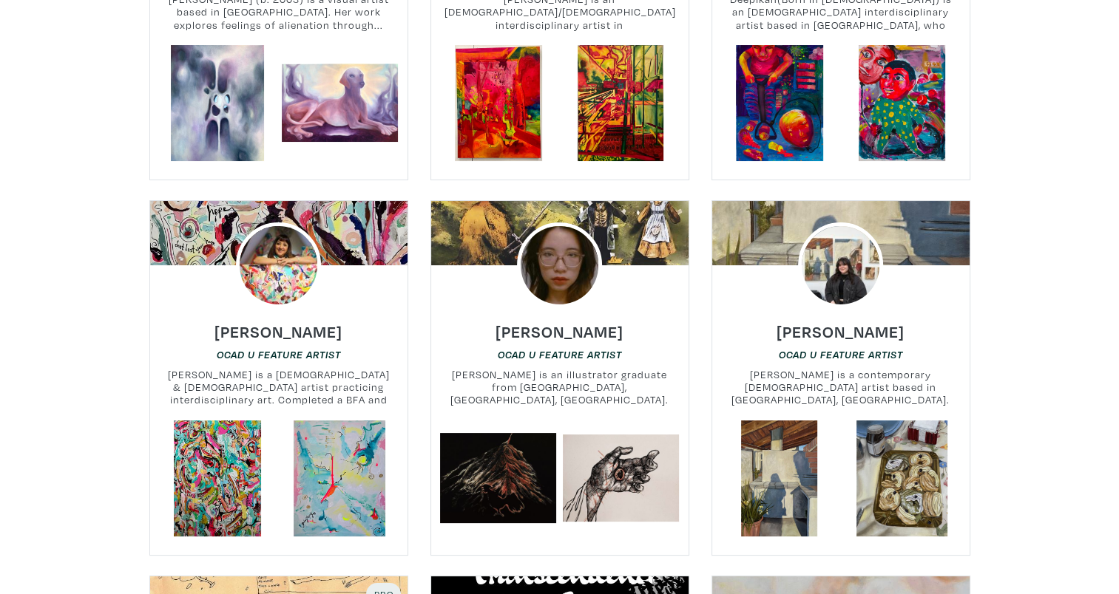
scroll to position [5619, 0]
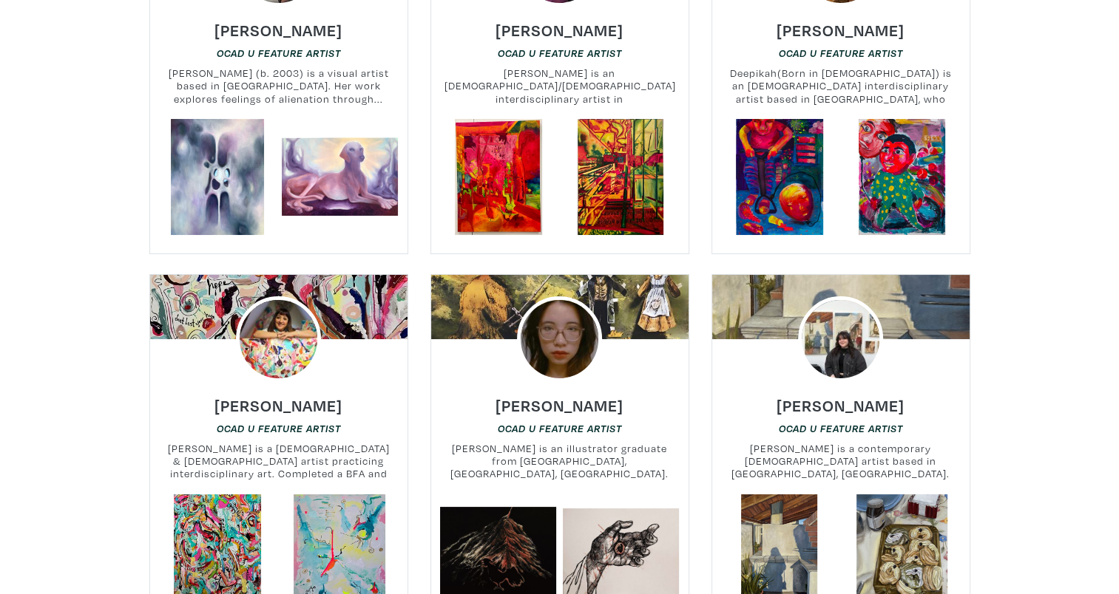
click at [536, 296] on img at bounding box center [560, 339] width 86 height 86
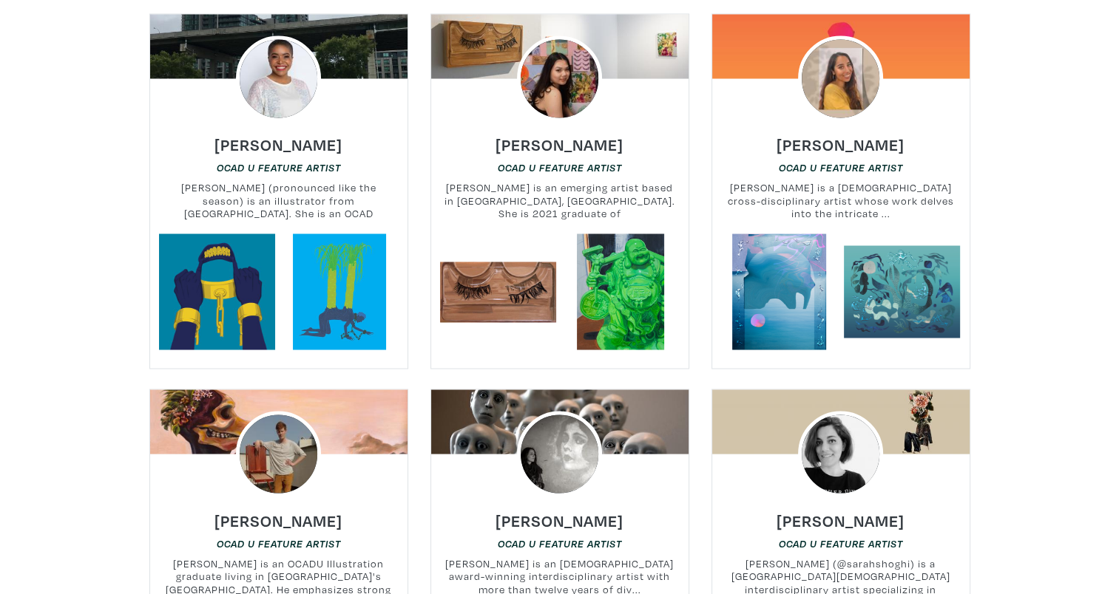
scroll to position [8428, 0]
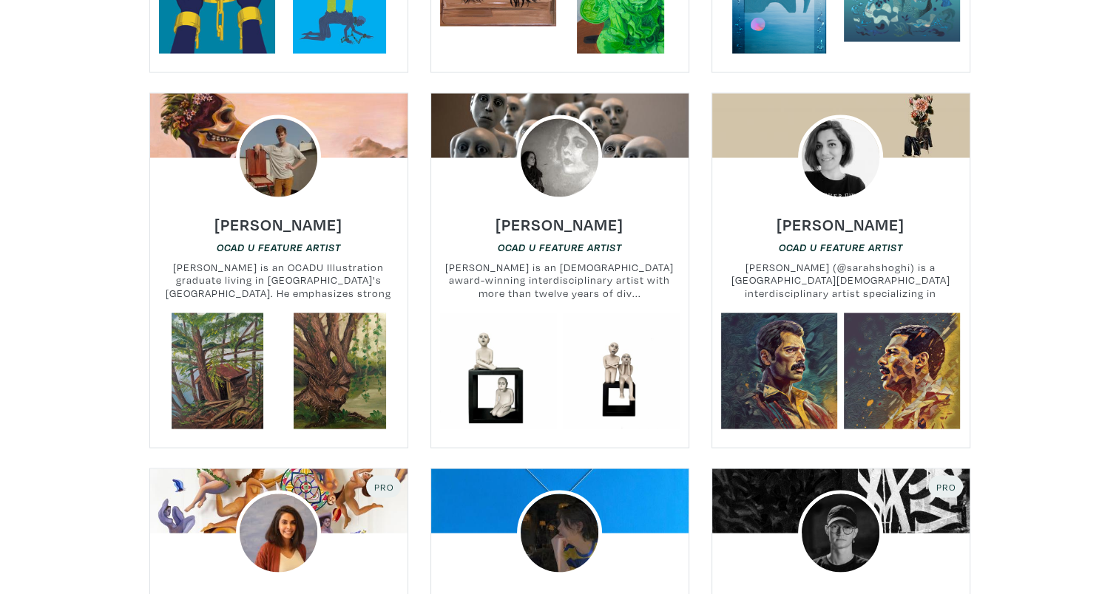
click at [835, 115] on img at bounding box center [841, 158] width 86 height 86
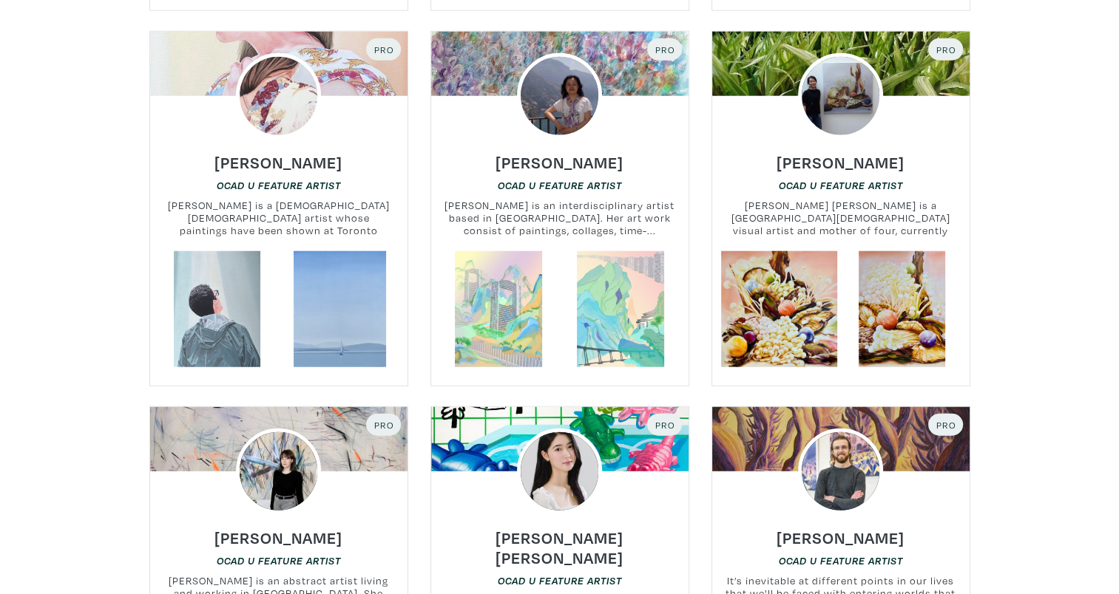
scroll to position [9463, 0]
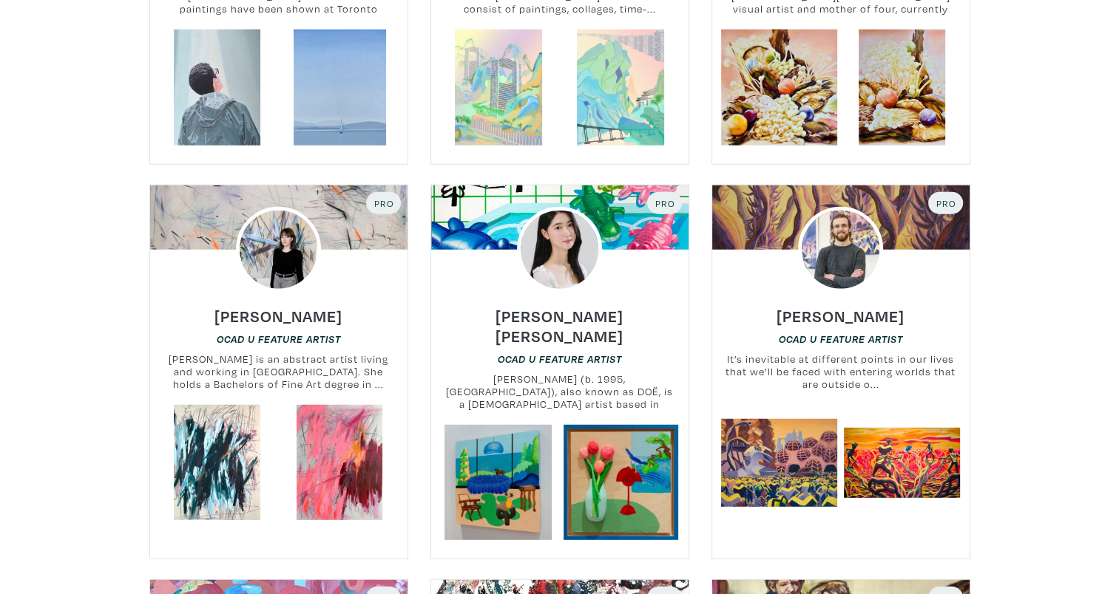
click at [824, 219] on img at bounding box center [841, 250] width 86 height 86
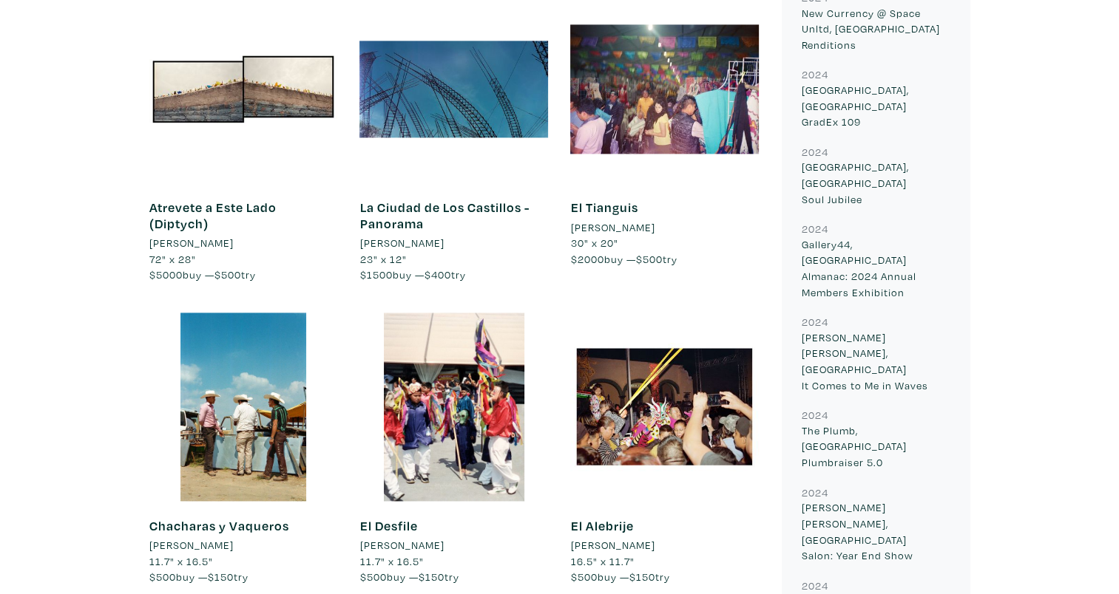
scroll to position [2144, 0]
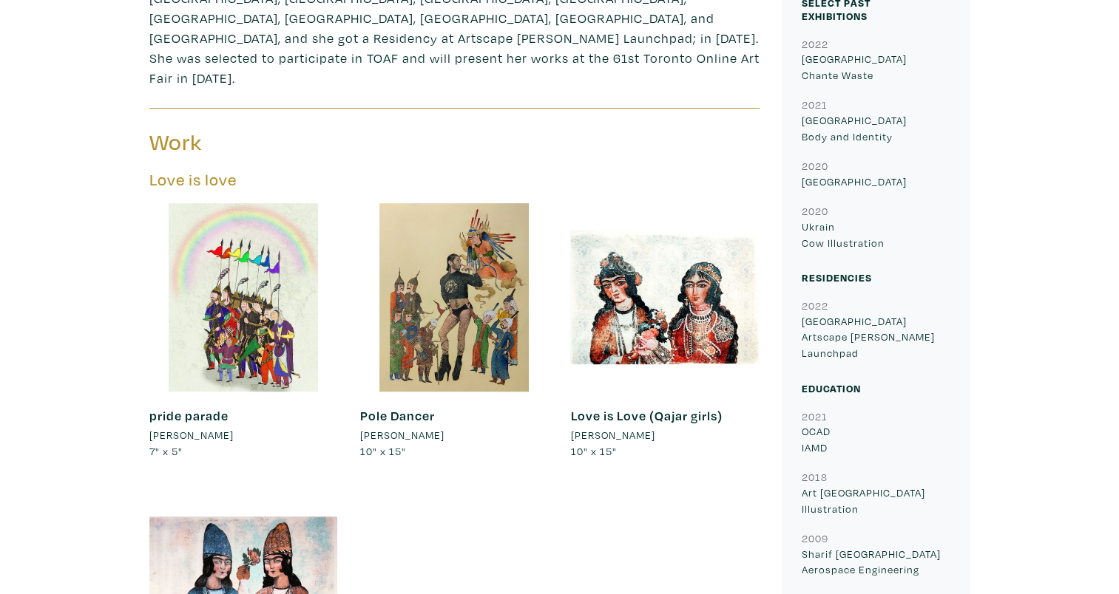
scroll to position [813, 0]
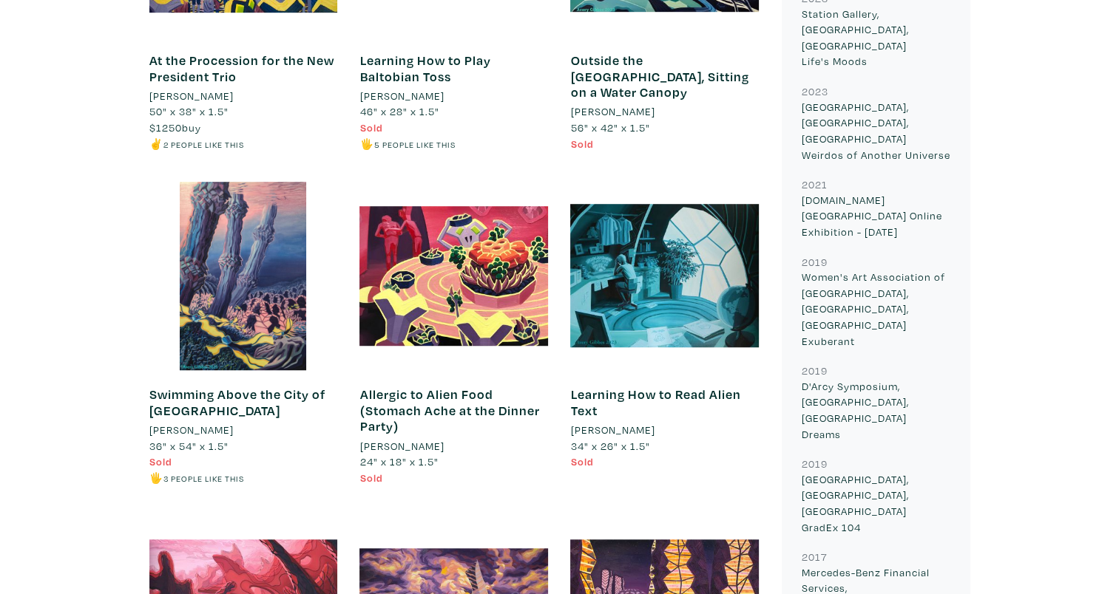
scroll to position [1405, 0]
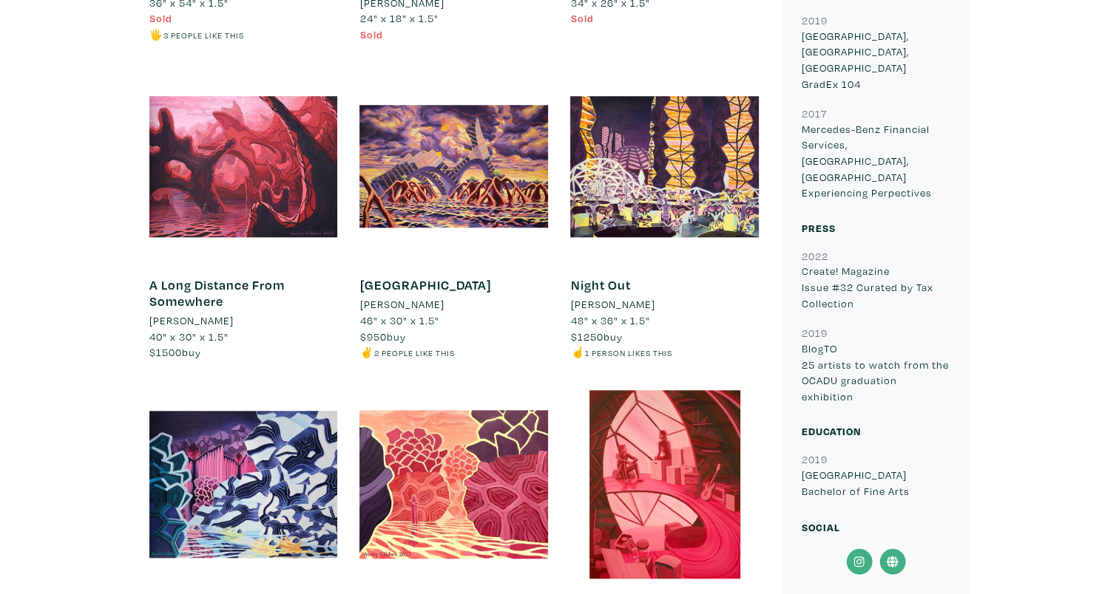
click at [458, 197] on div at bounding box center [453, 166] width 189 height 189
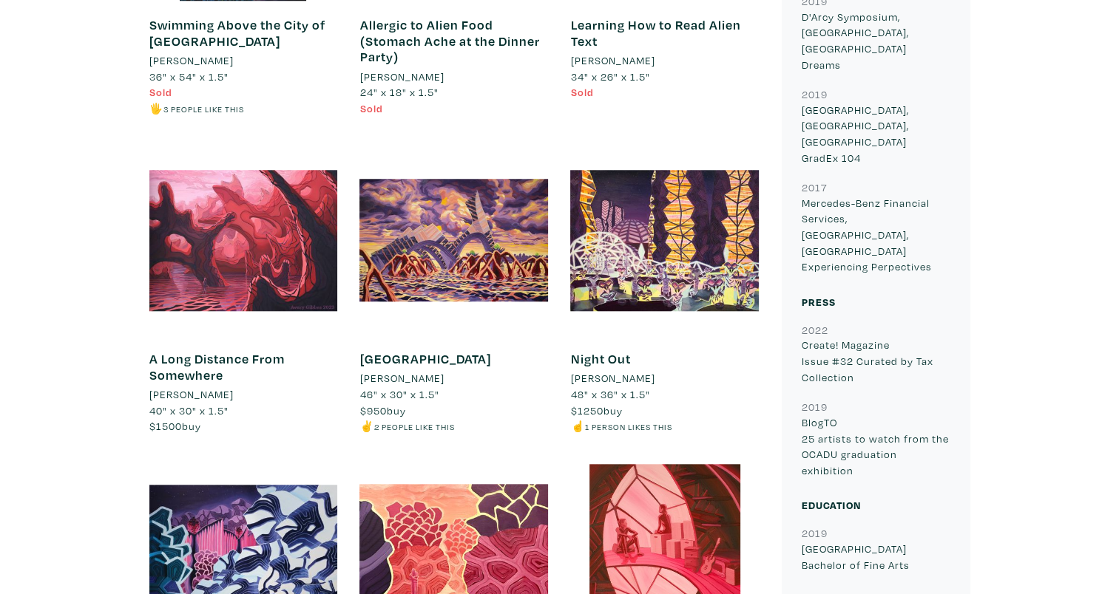
scroll to position [1257, 0]
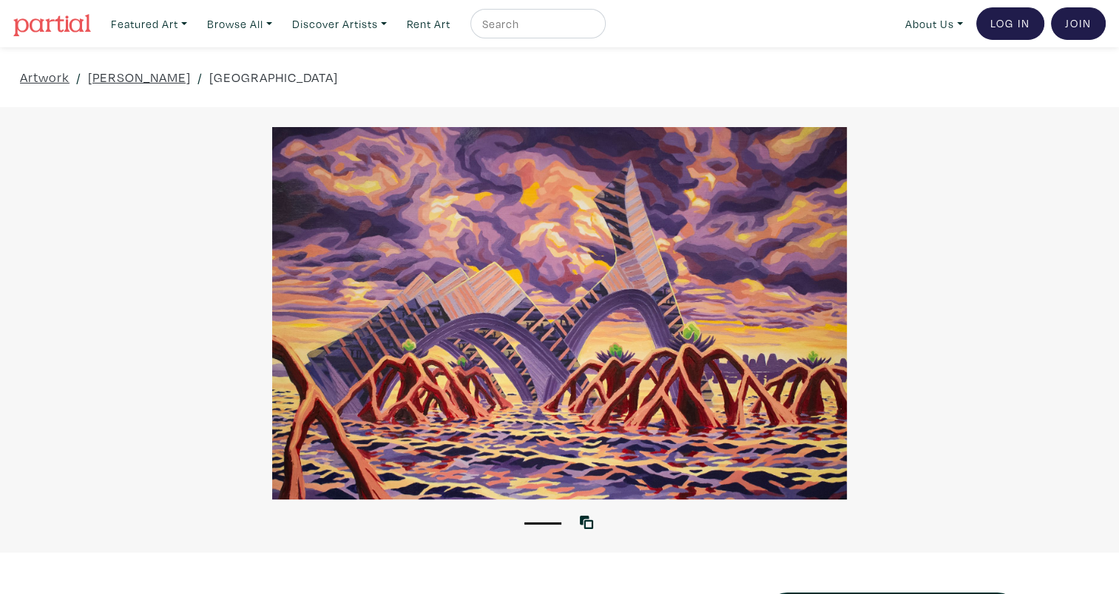
drag, startPoint x: 369, startPoint y: 297, endPoint x: 380, endPoint y: 296, distance: 11.2
drag, startPoint x: 802, startPoint y: 23, endPoint x: 790, endPoint y: 26, distance: 12.9
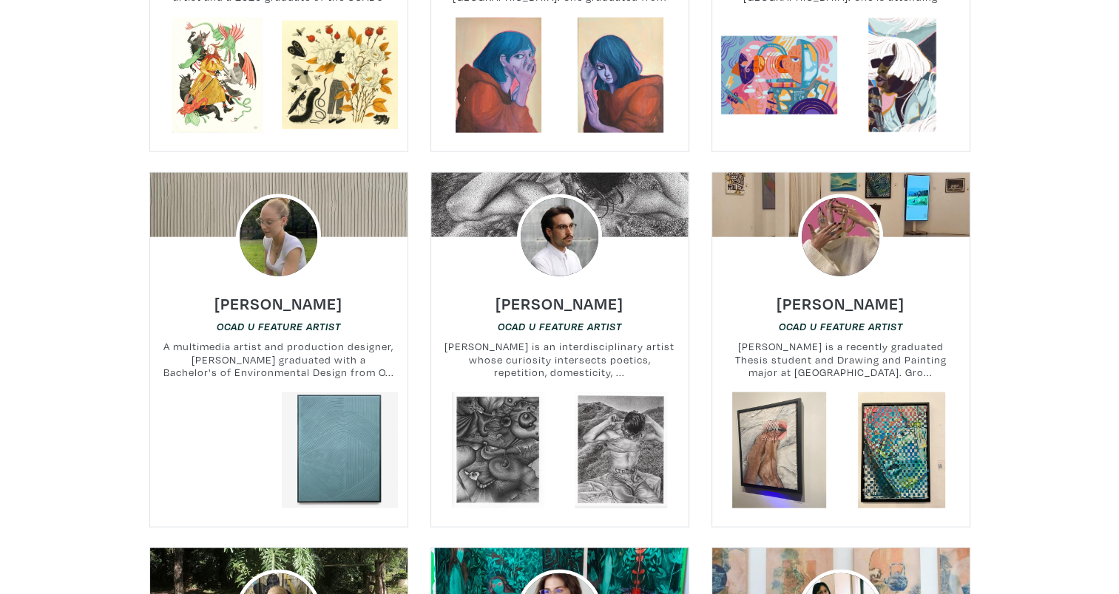
scroll to position [14343, 0]
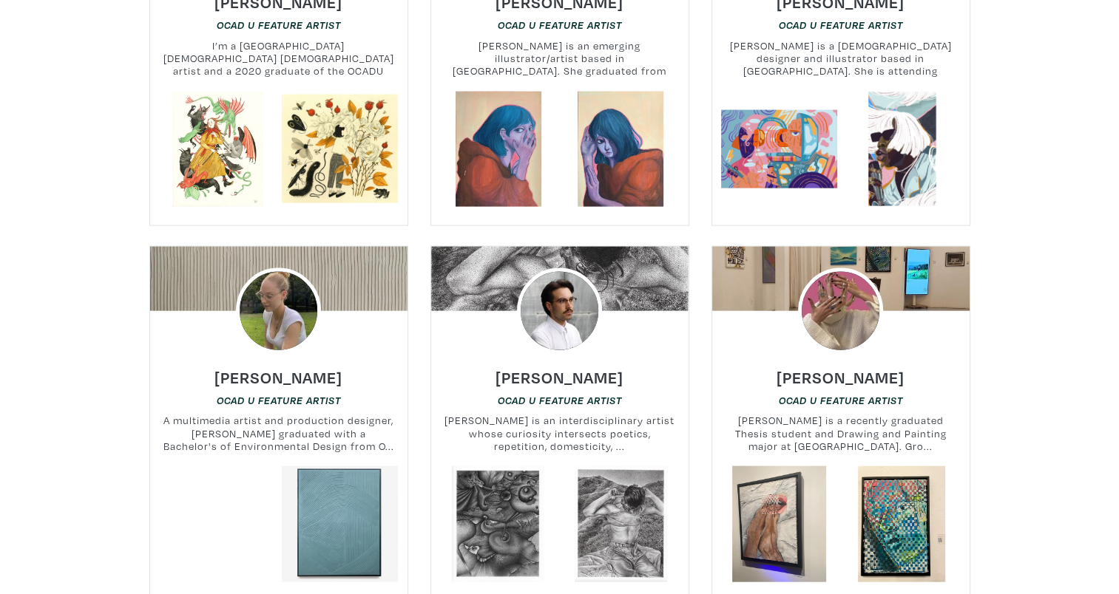
click at [557, 268] on img at bounding box center [560, 311] width 86 height 86
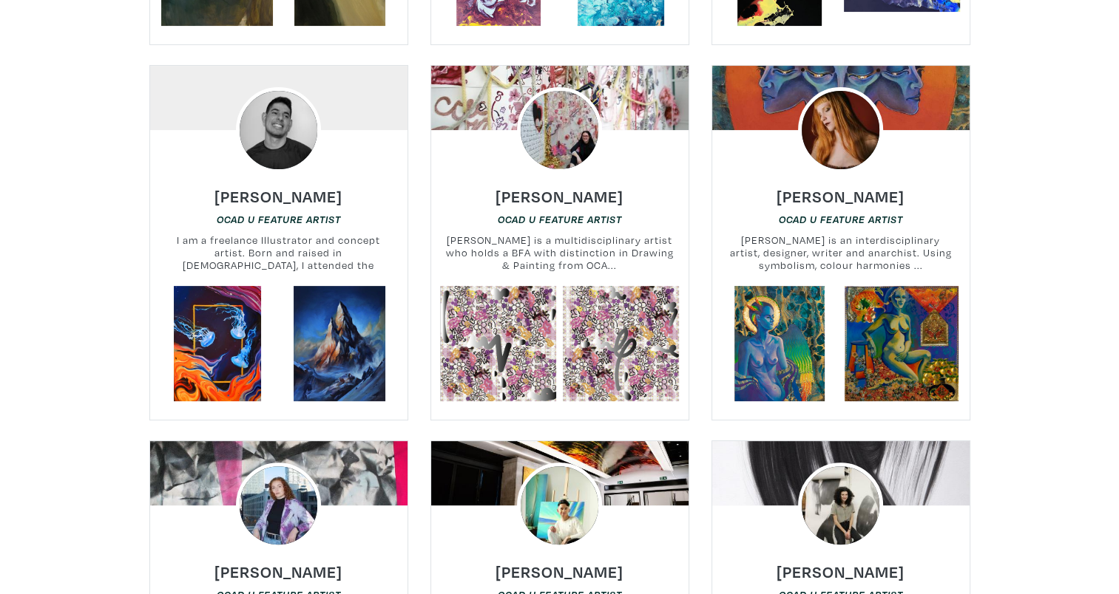
scroll to position [17078, 0]
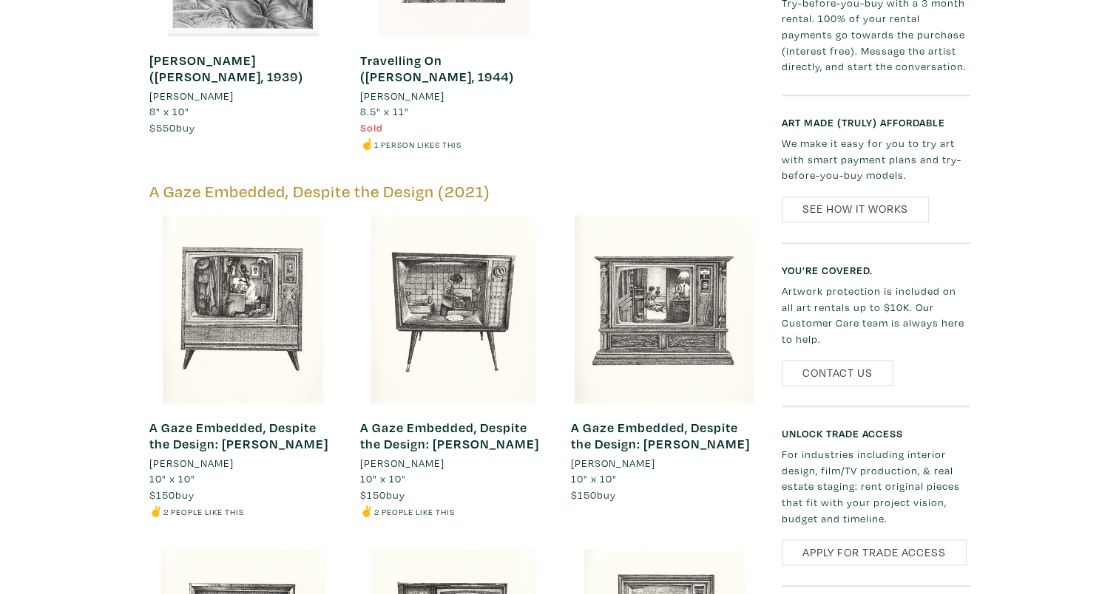
scroll to position [1479, 0]
